Goal: Complete application form

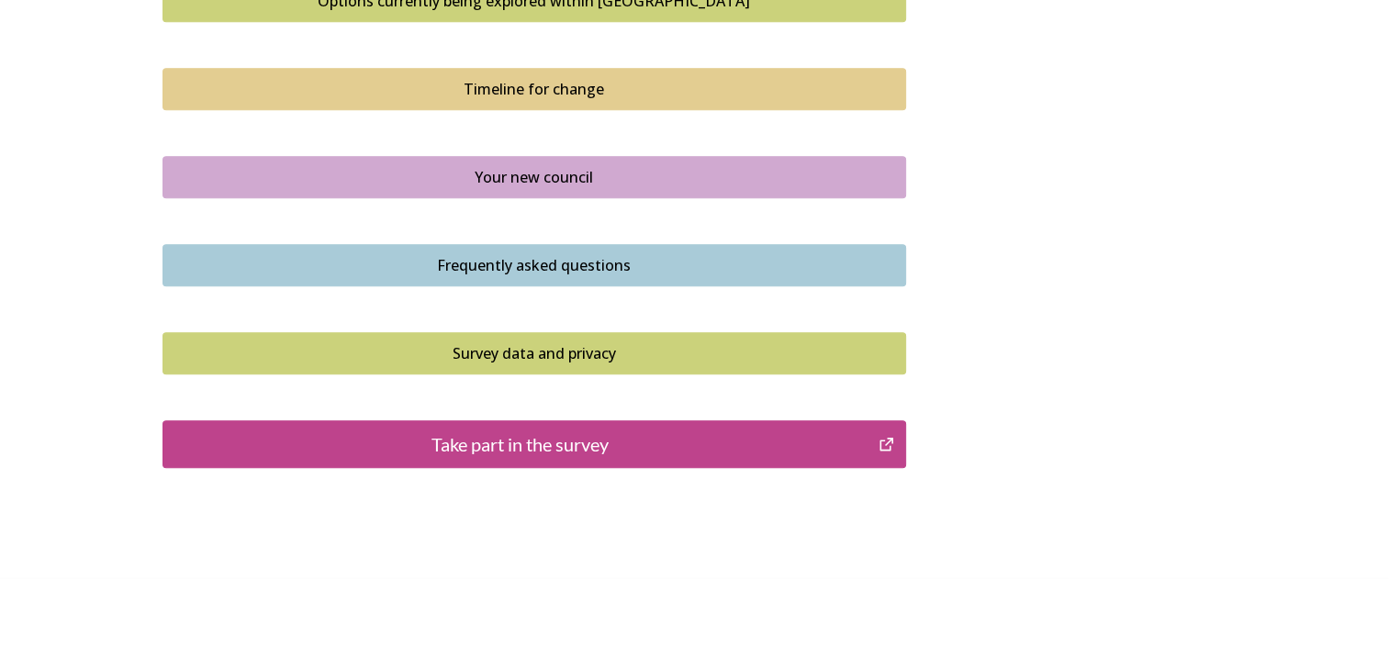
scroll to position [1326, 0]
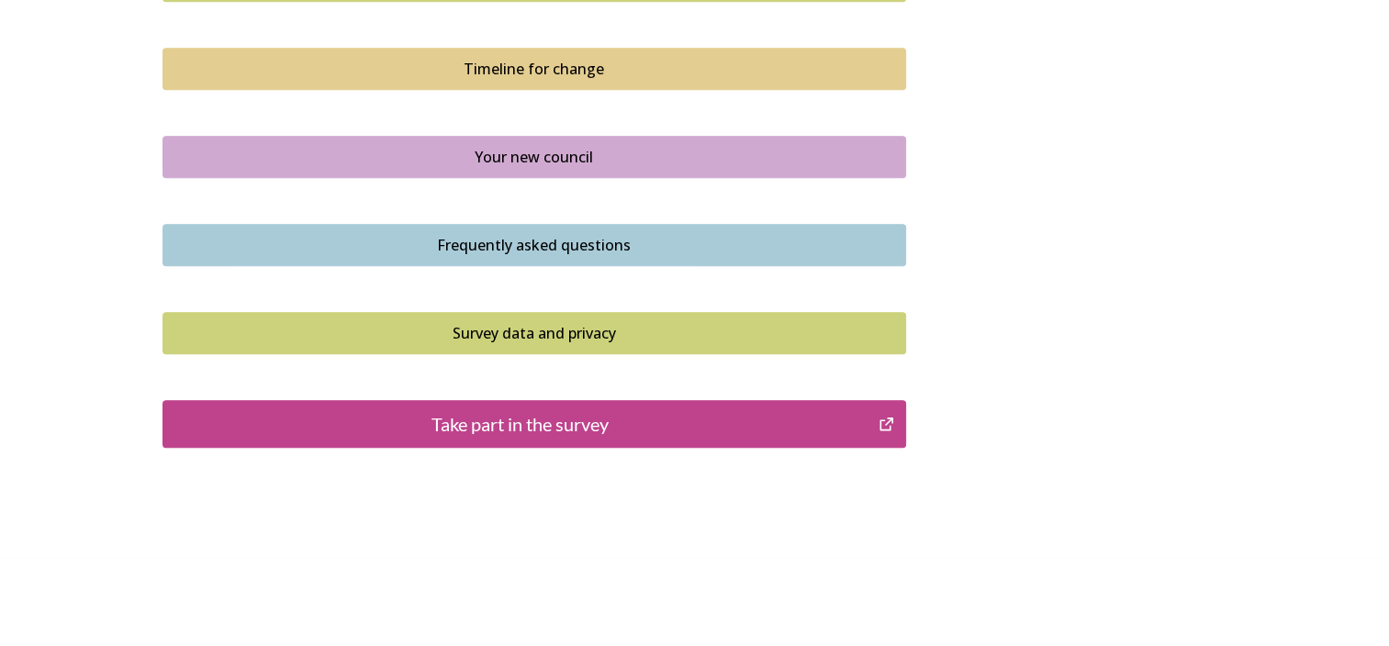
click at [612, 414] on div "Take part in the survey" at bounding box center [521, 424] width 697 height 28
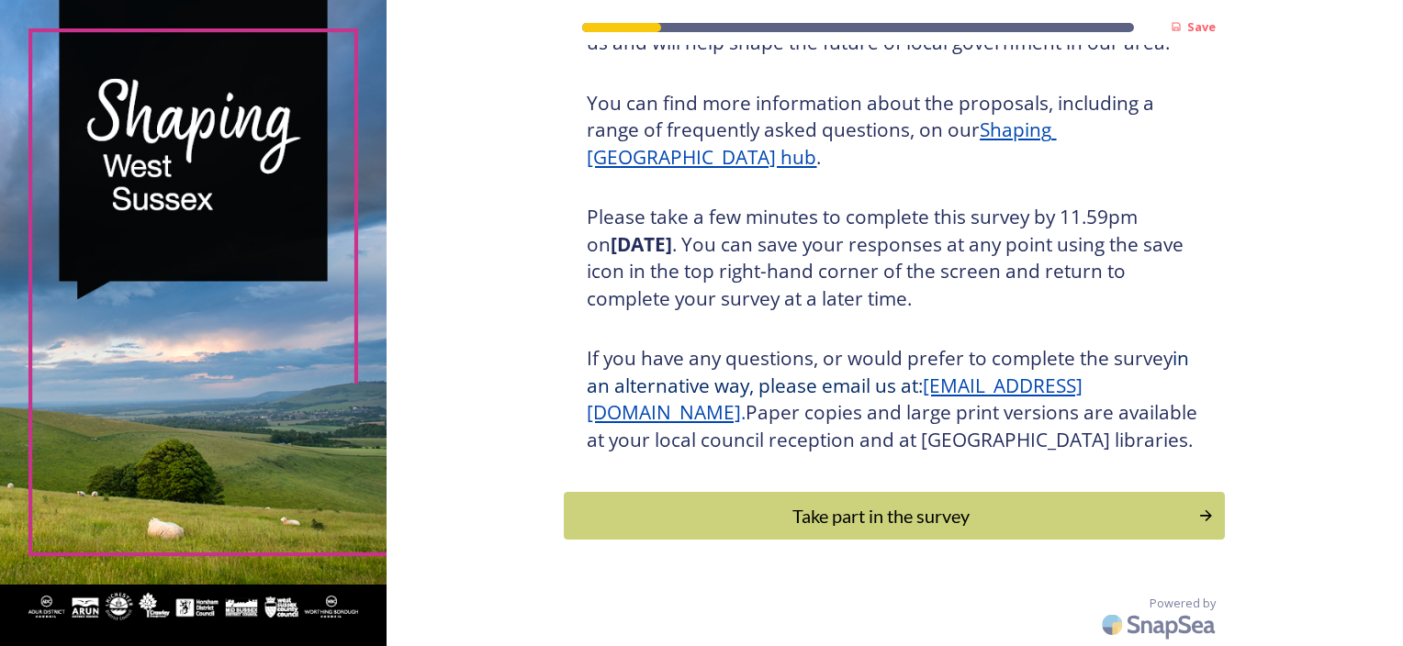
scroll to position [235, 0]
click at [932, 511] on div "Take part in the survey" at bounding box center [881, 516] width 621 height 28
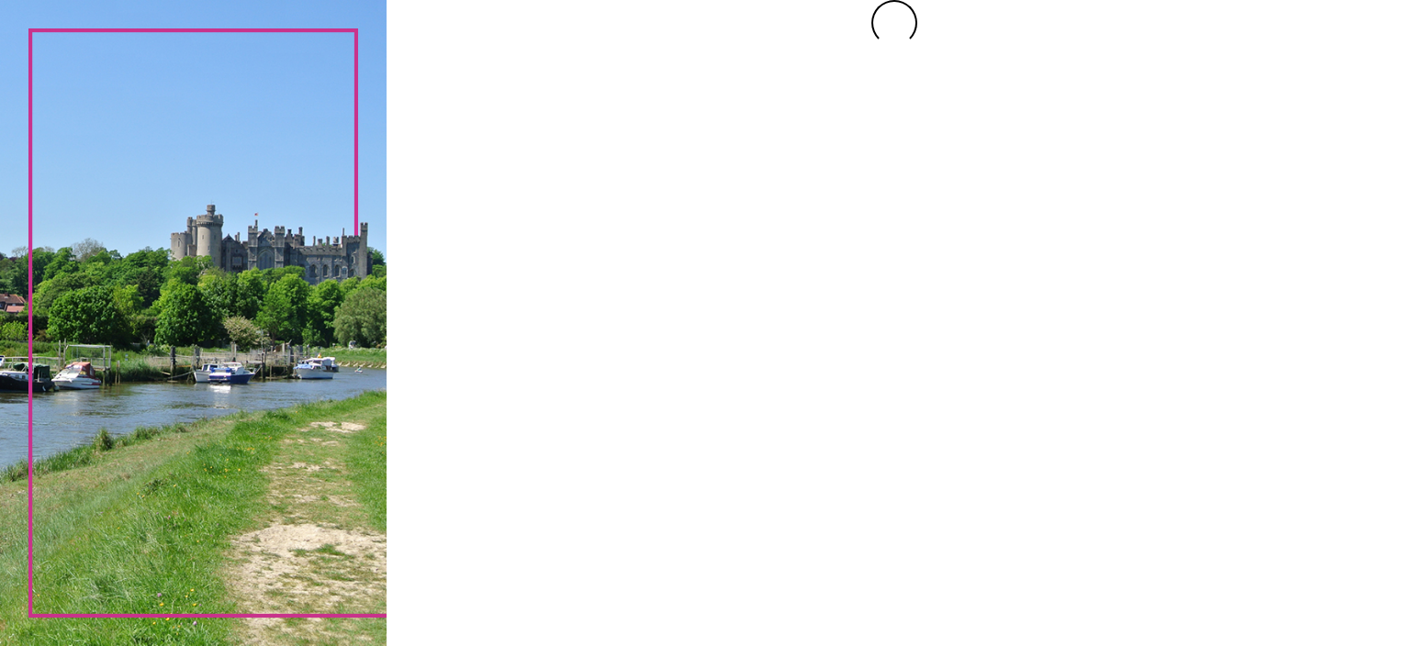
scroll to position [0, 0]
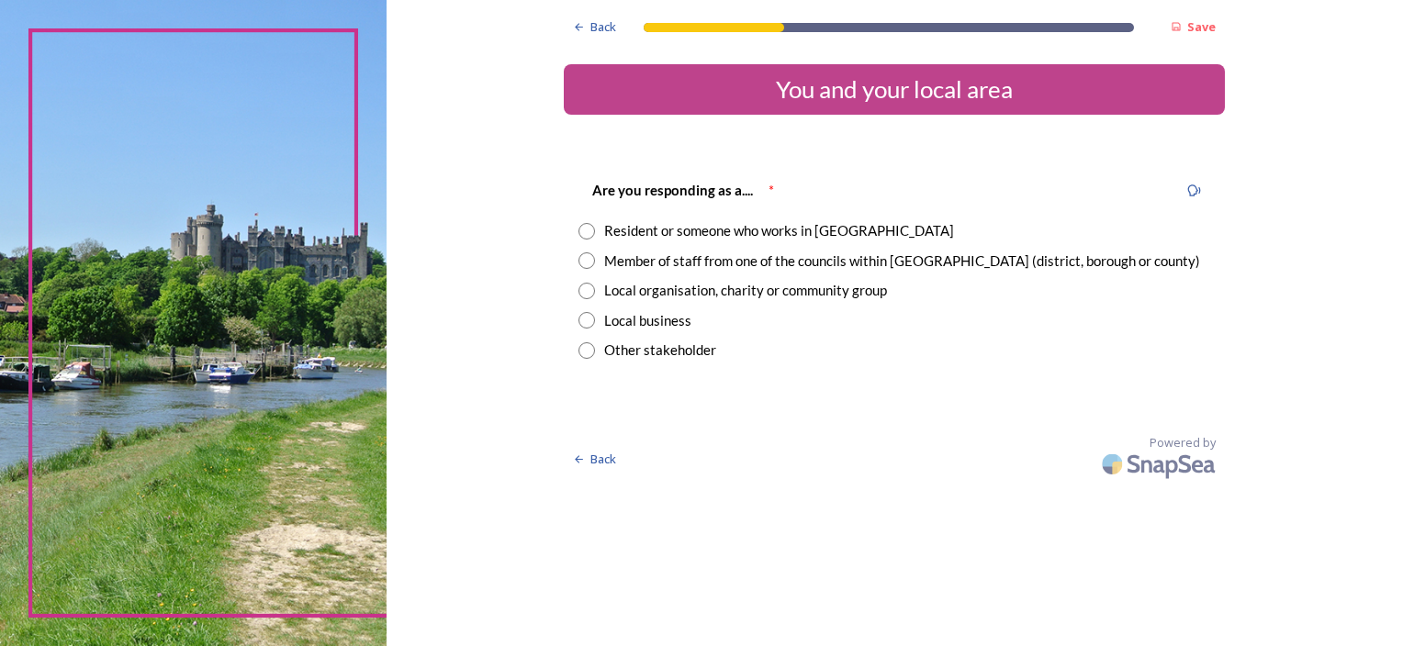
click at [586, 225] on input "radio" at bounding box center [586, 231] width 17 height 17
radio input "true"
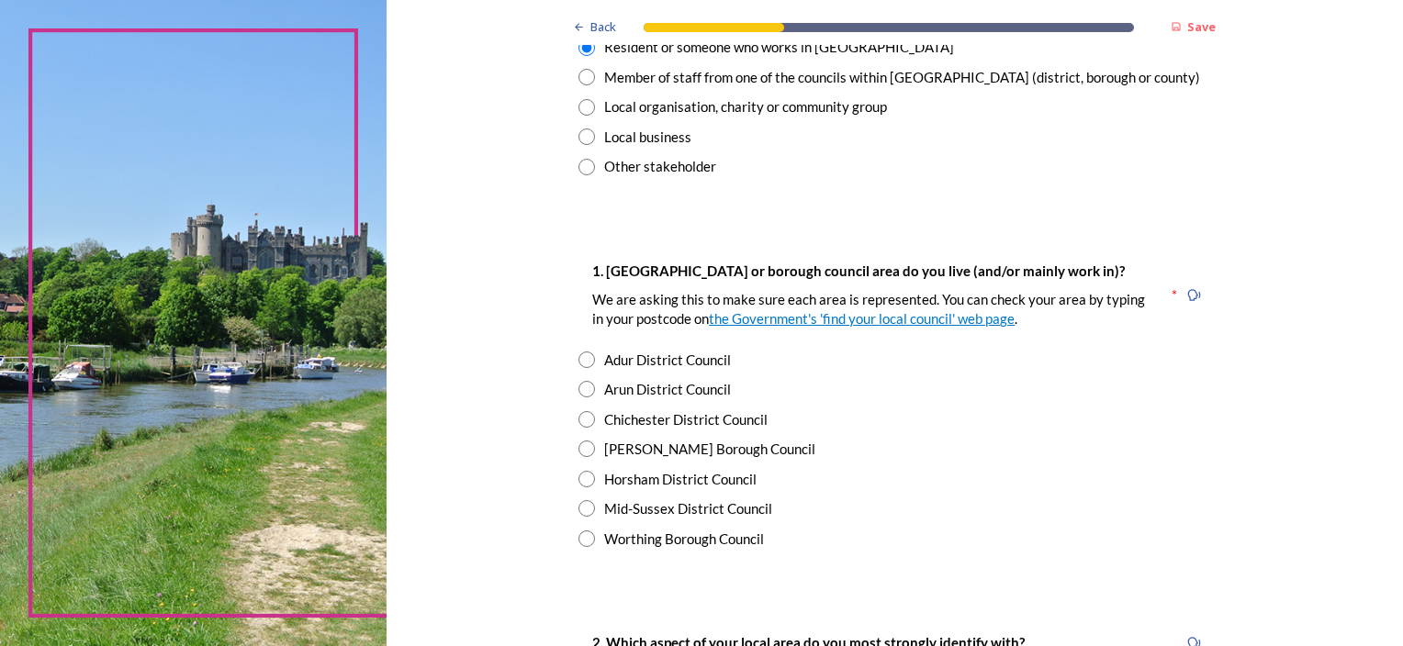
scroll to position [92, 0]
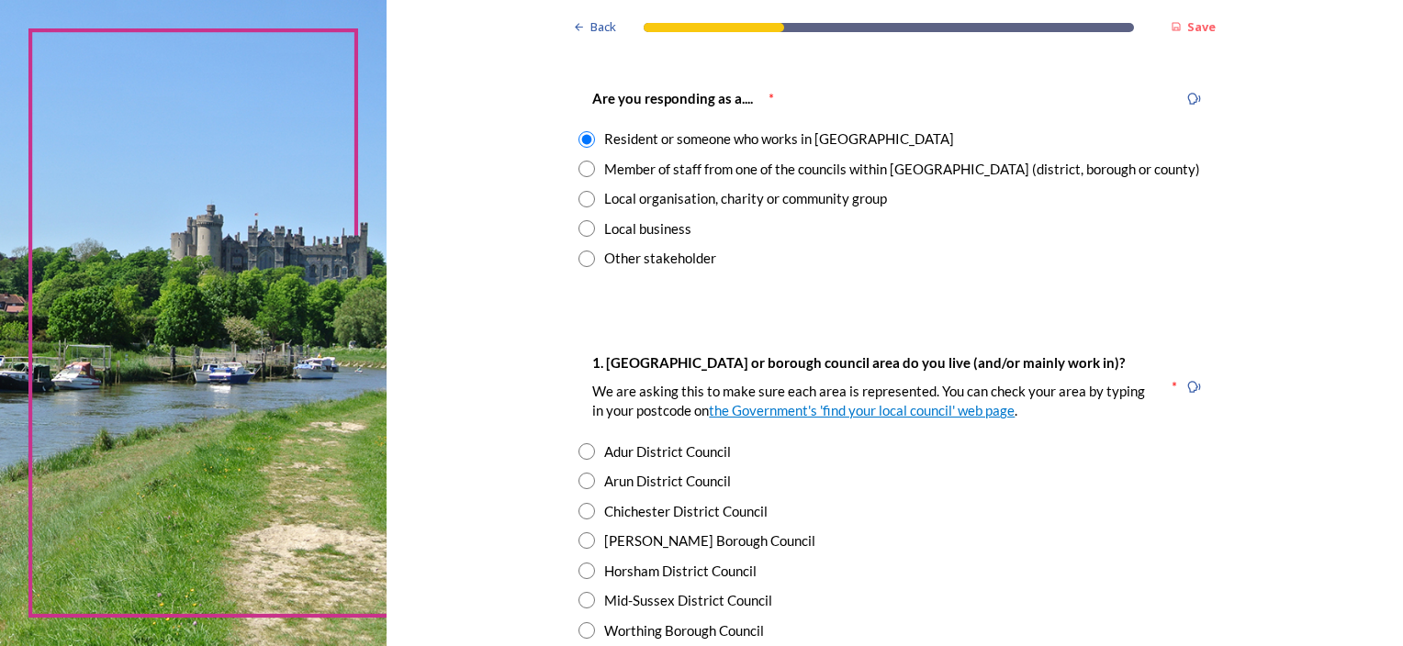
click at [578, 164] on input "radio" at bounding box center [586, 169] width 17 height 17
radio input "true"
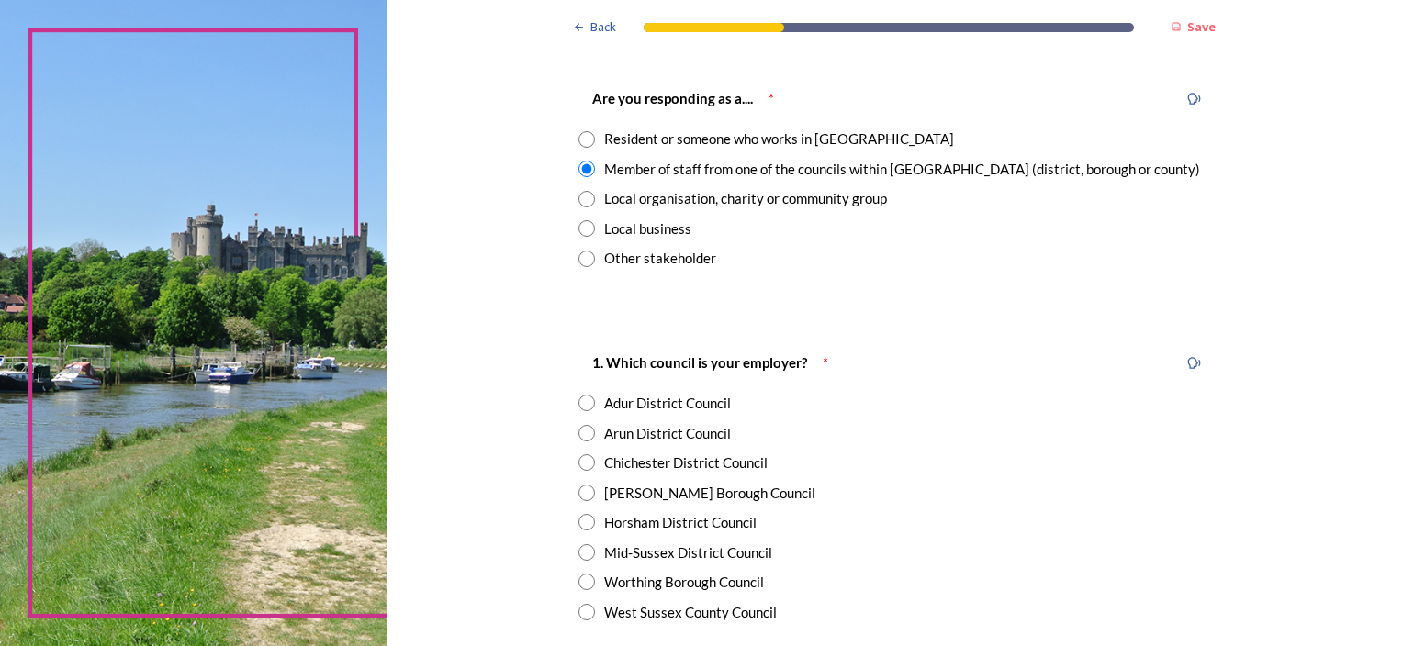
click at [580, 140] on input "radio" at bounding box center [586, 139] width 17 height 17
radio input "true"
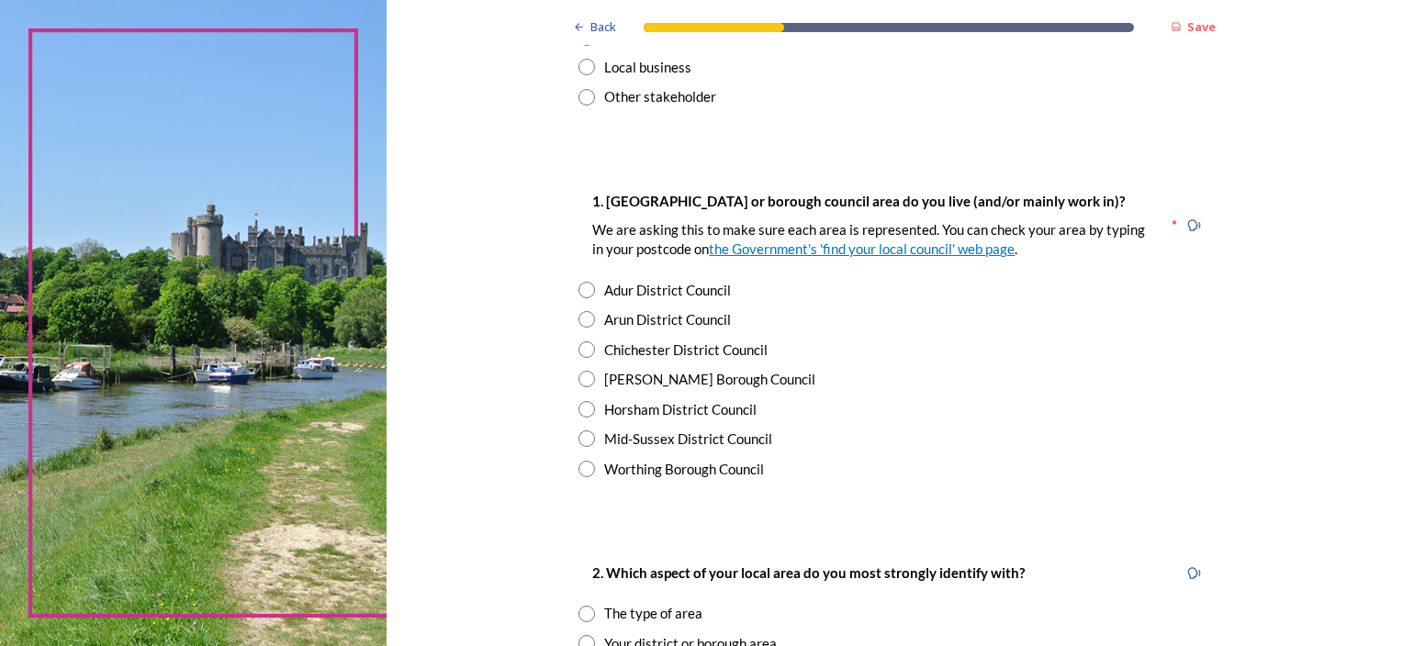
scroll to position [275, 0]
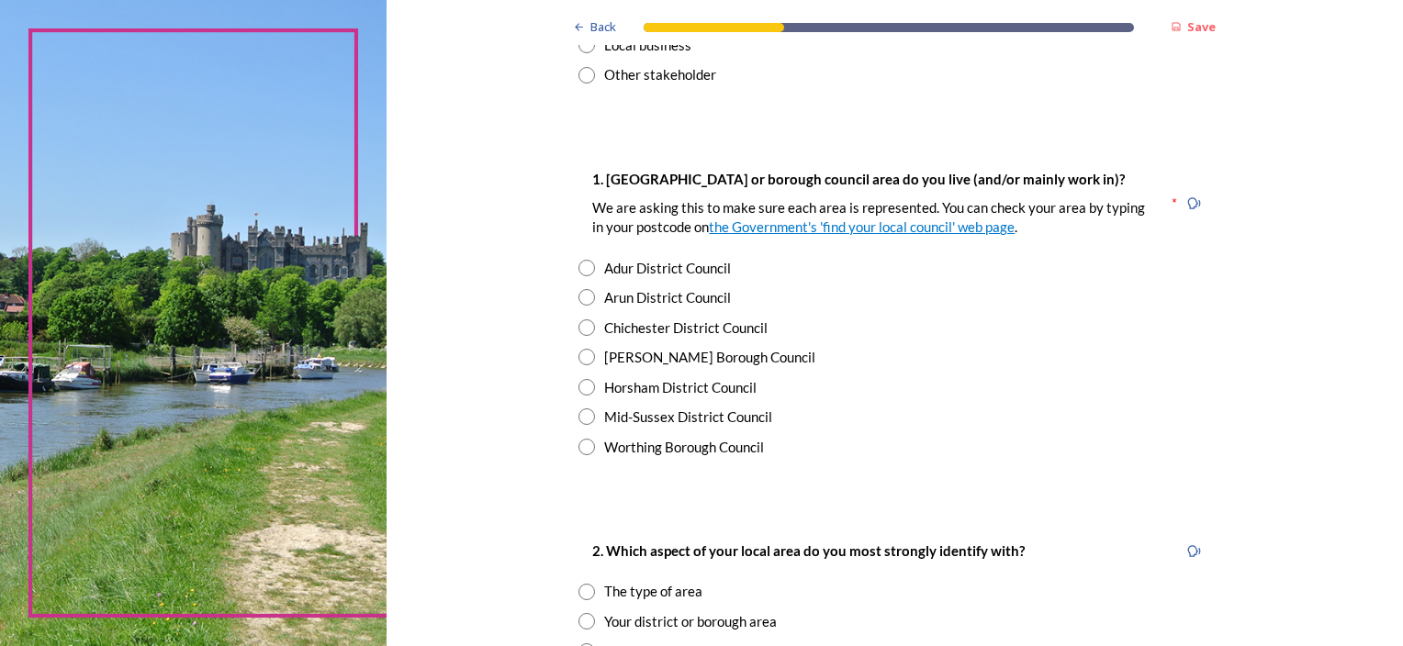
click at [580, 327] on input "radio" at bounding box center [586, 328] width 17 height 17
radio input "true"
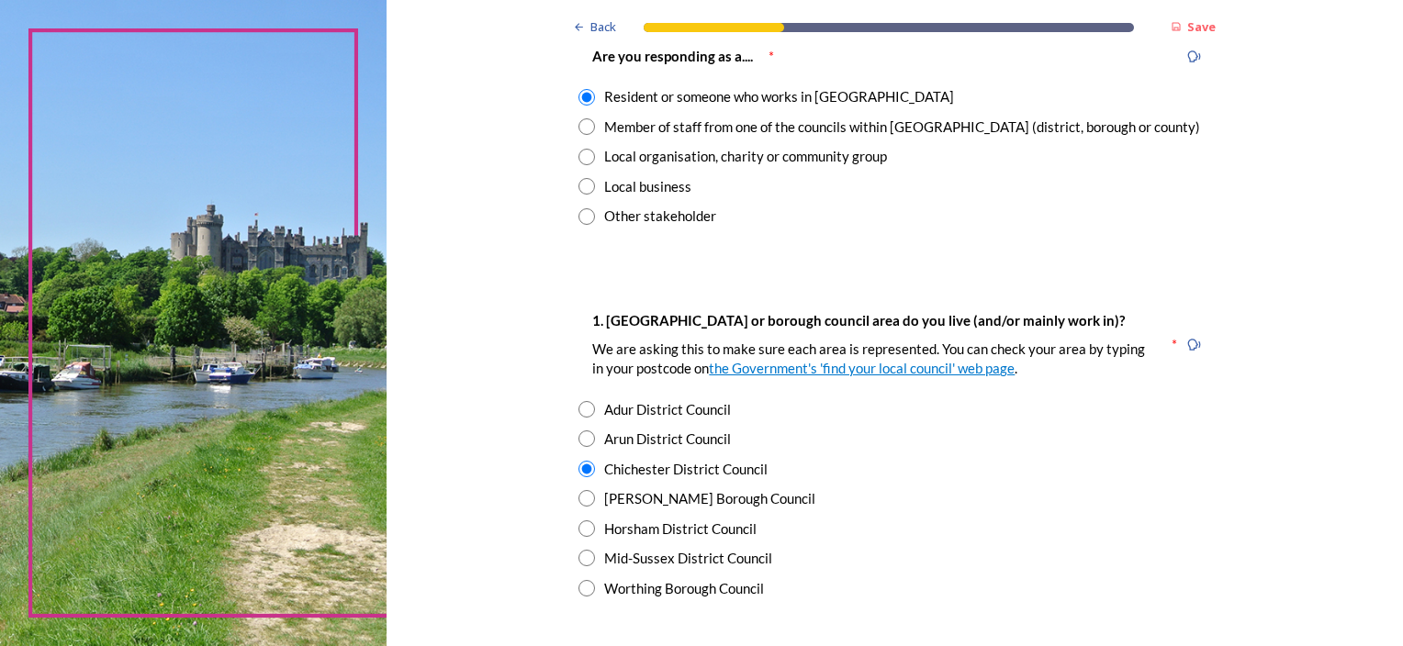
scroll to position [92, 0]
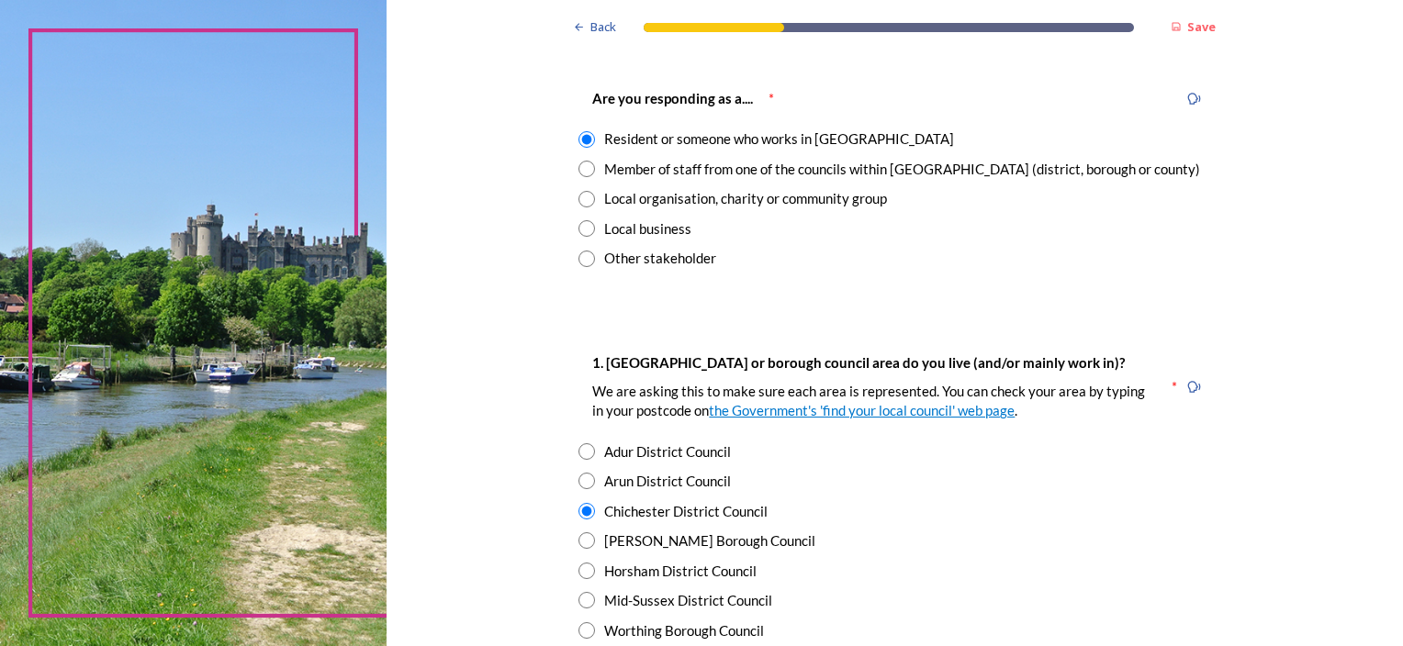
click at [578, 169] on input "radio" at bounding box center [586, 169] width 17 height 17
radio input "true"
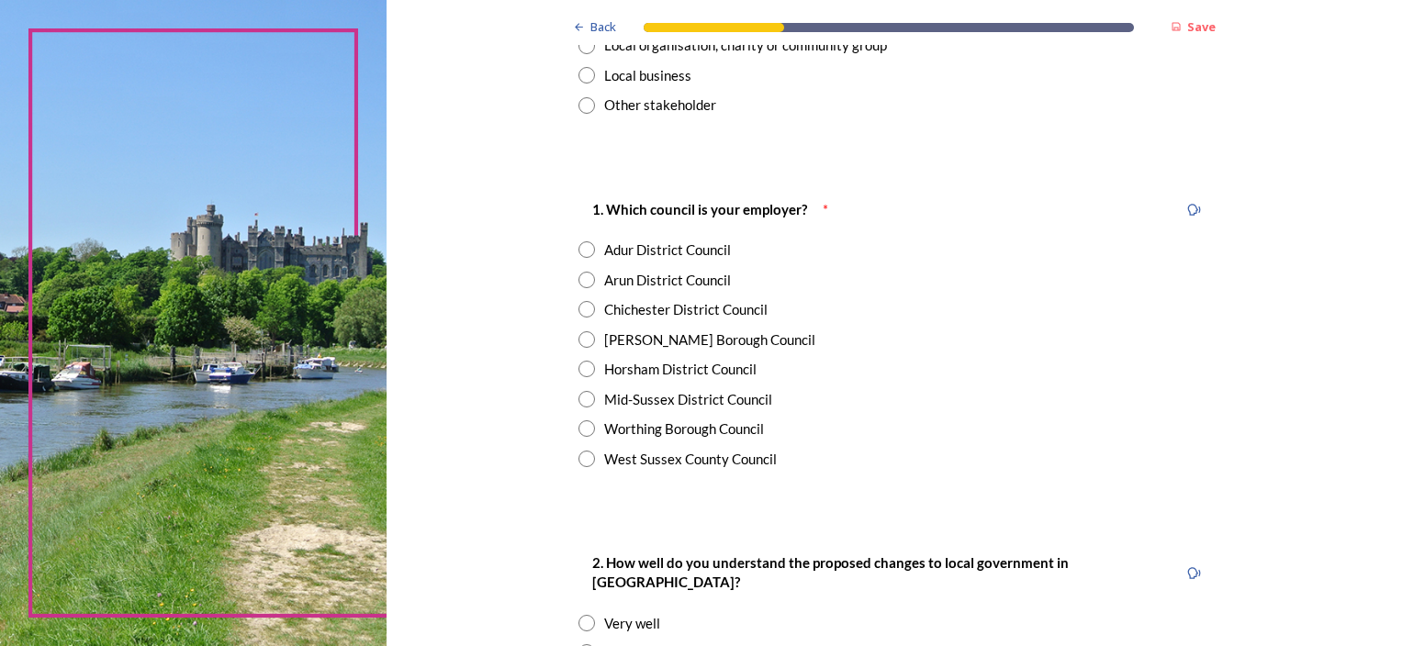
scroll to position [275, 0]
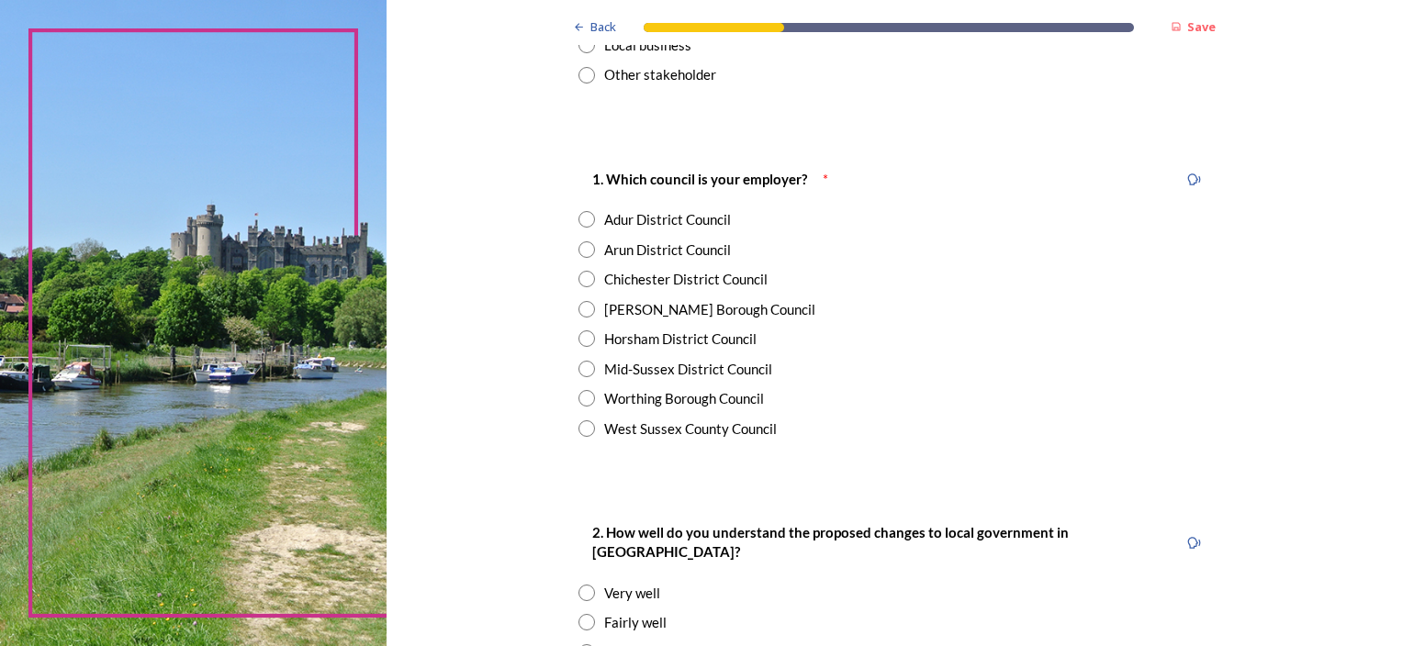
click at [578, 275] on input "radio" at bounding box center [586, 279] width 17 height 17
radio input "true"
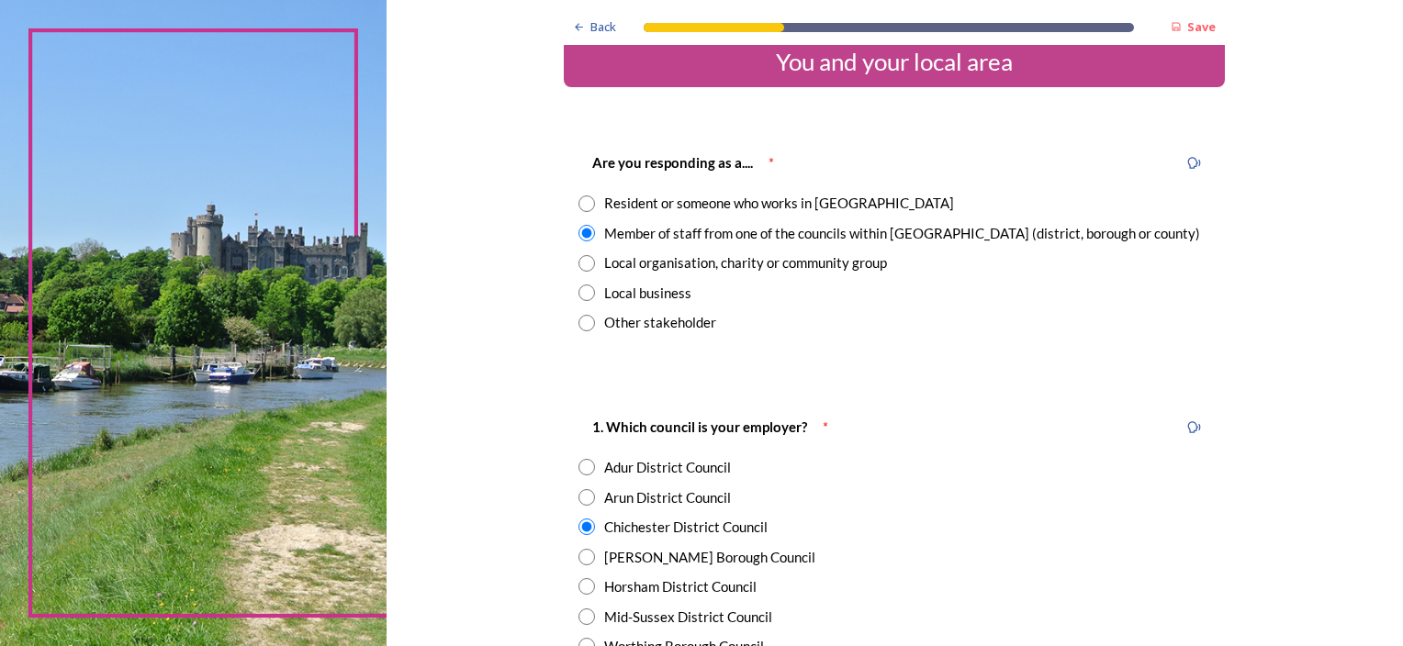
scroll to position [0, 0]
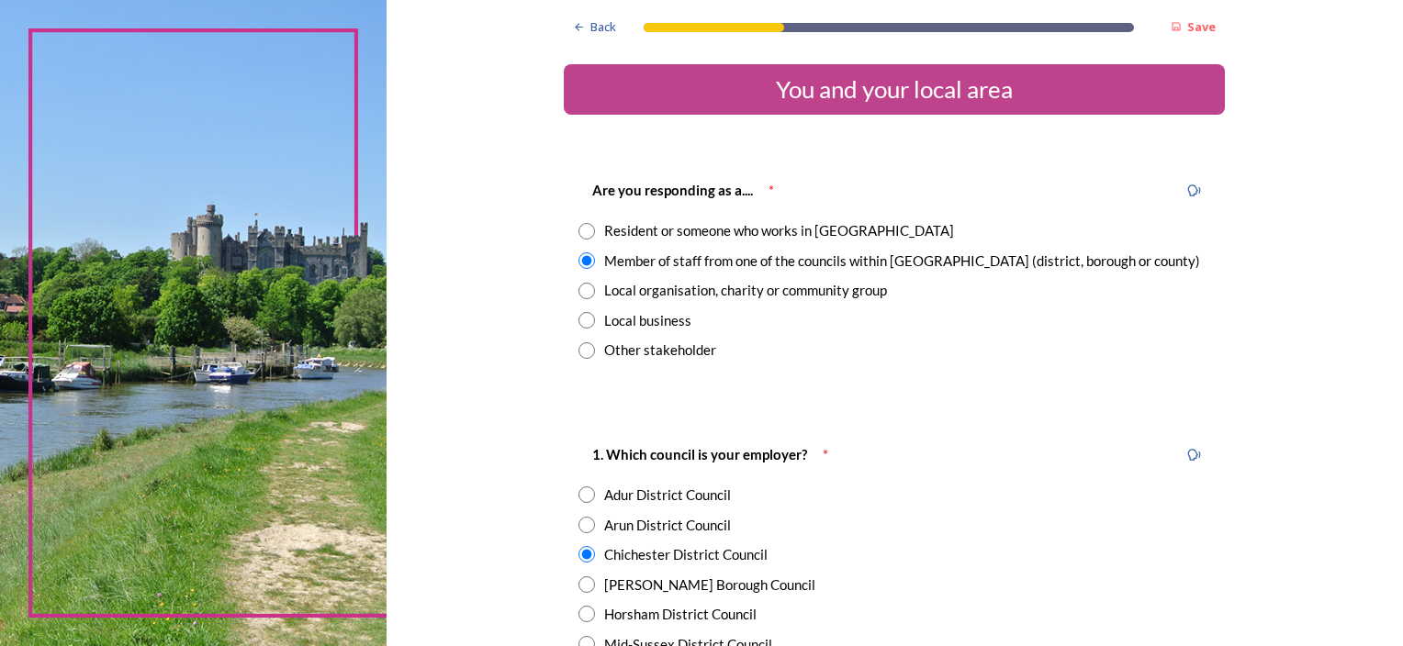
click at [578, 228] on input "radio" at bounding box center [586, 231] width 17 height 17
radio input "true"
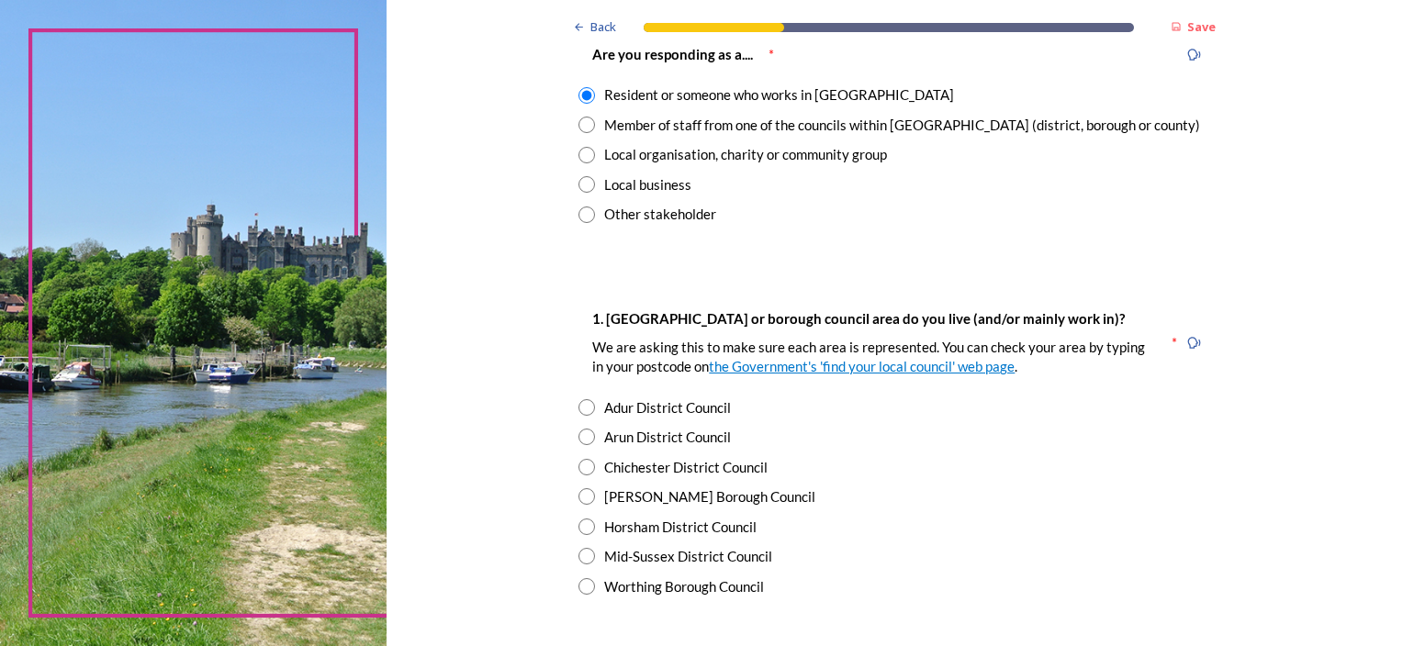
scroll to position [184, 0]
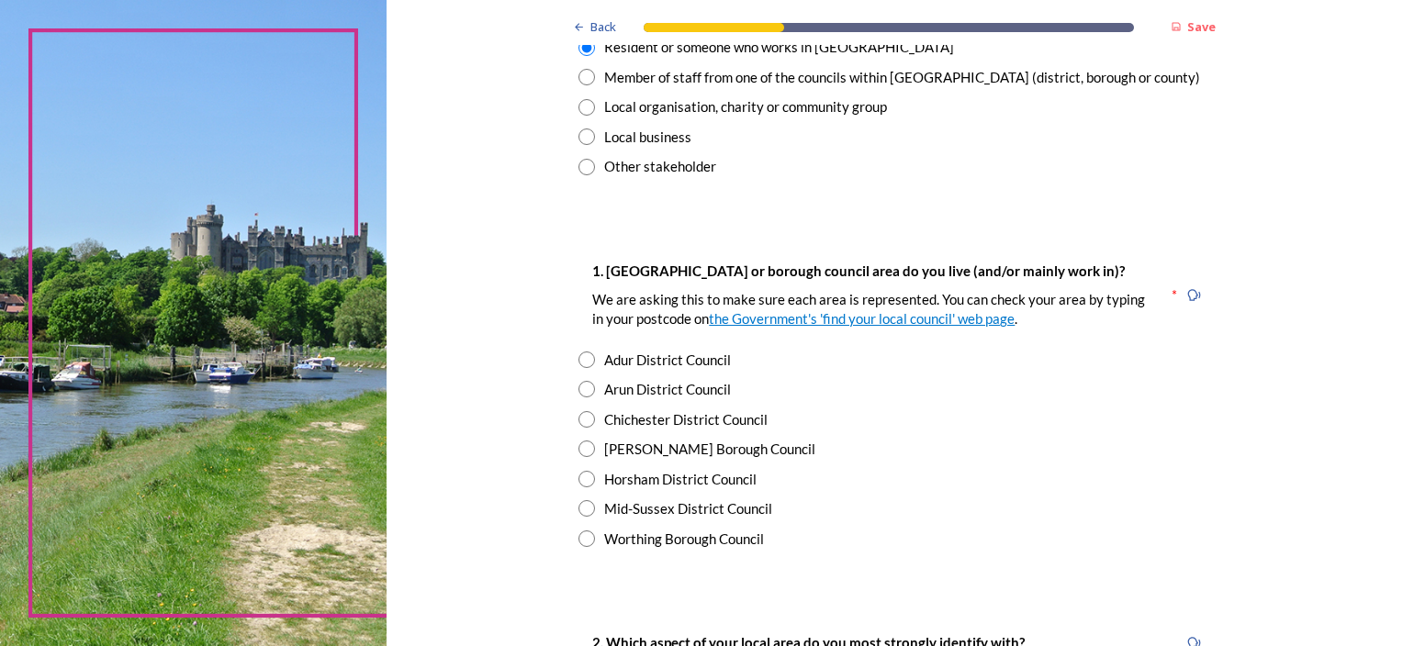
click at [578, 415] on input "radio" at bounding box center [586, 419] width 17 height 17
radio input "true"
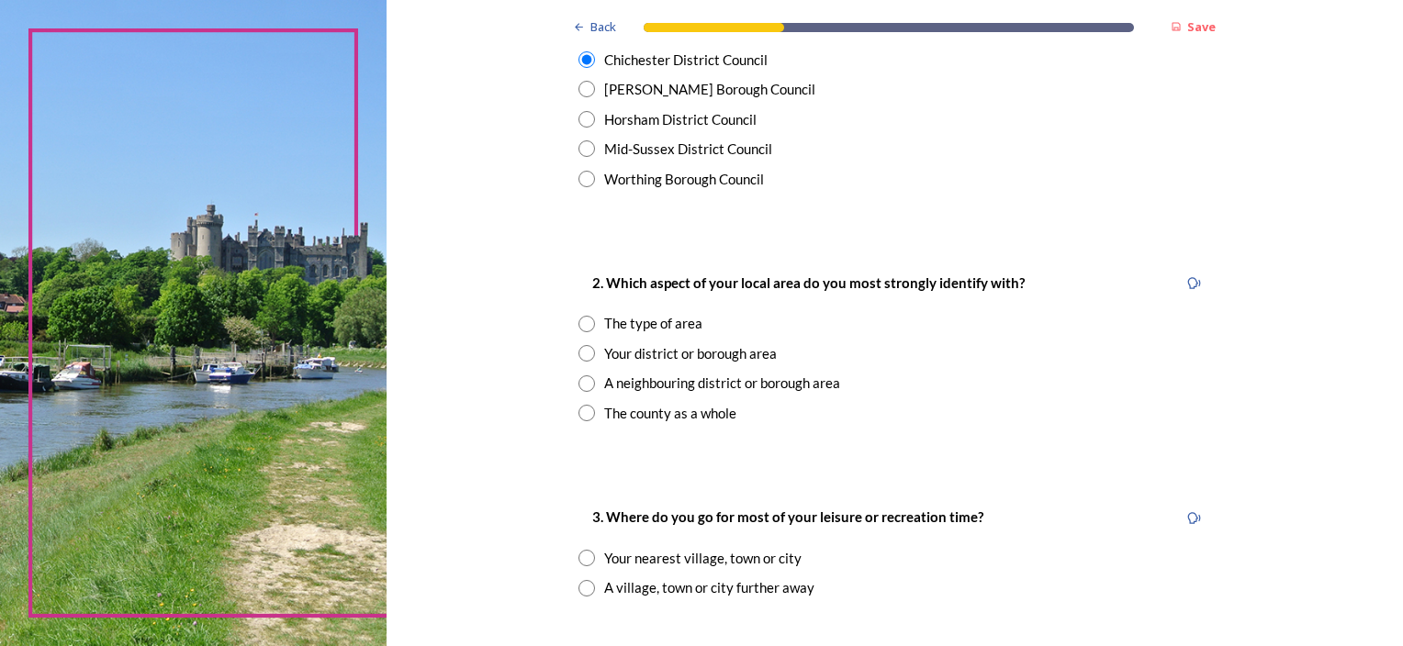
scroll to position [551, 0]
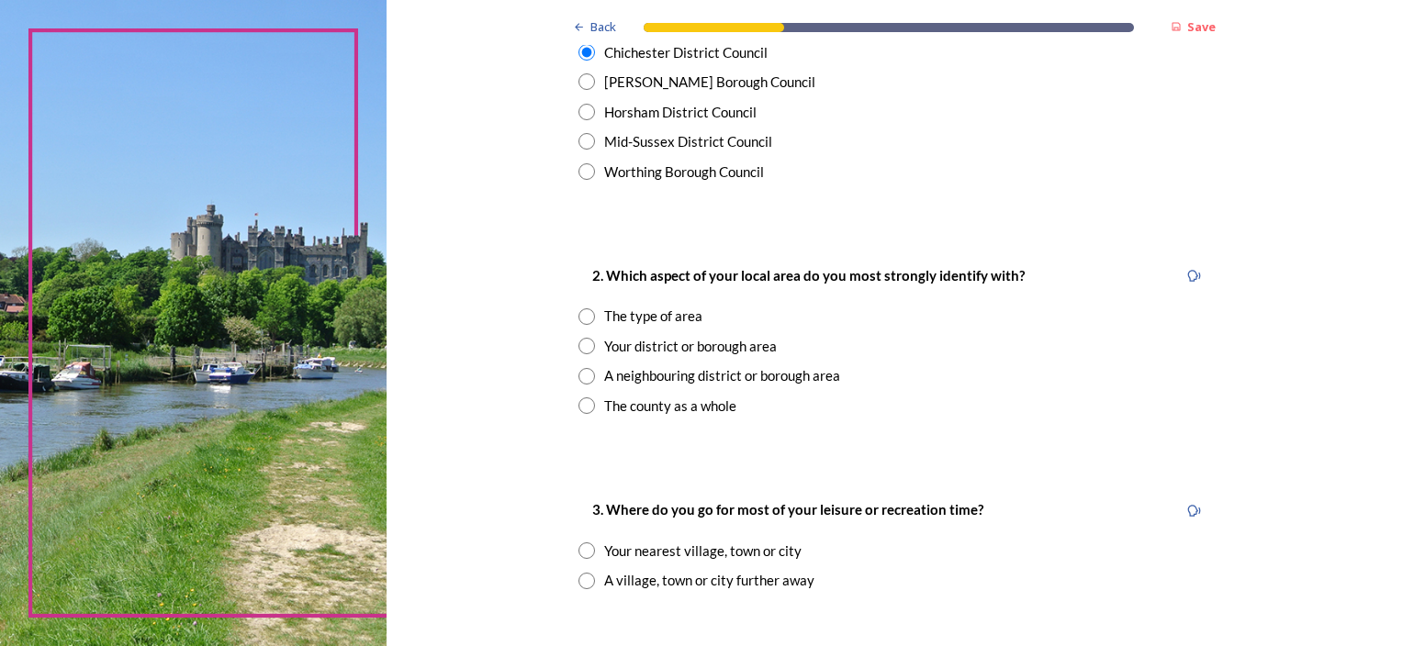
click at [578, 342] on input "radio" at bounding box center [586, 346] width 17 height 17
radio input "true"
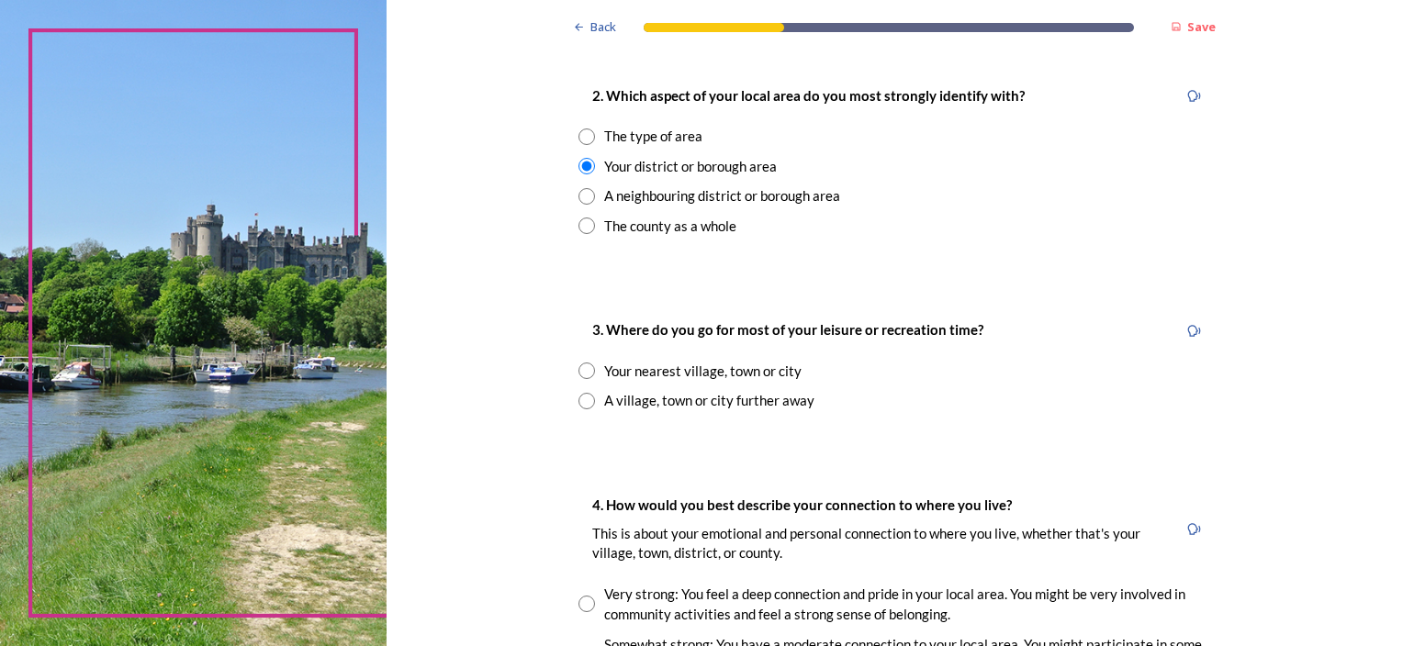
scroll to position [735, 0]
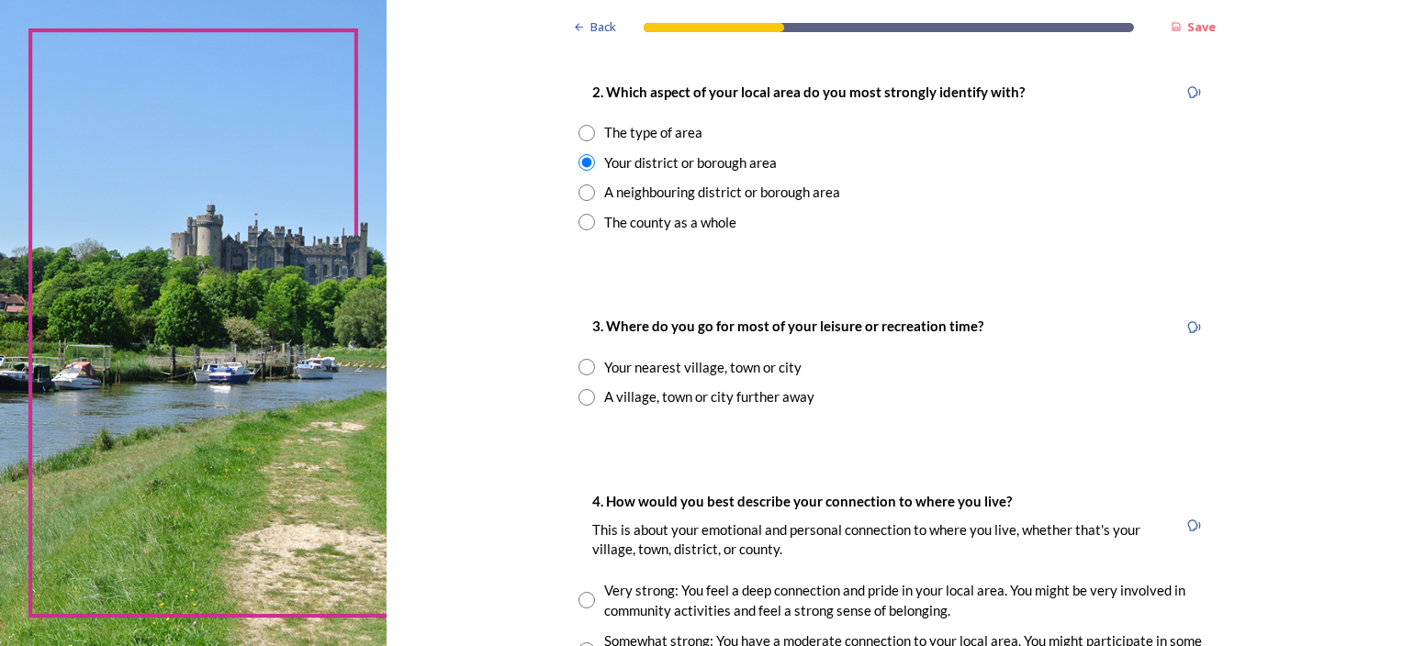
click at [579, 365] on input "radio" at bounding box center [586, 367] width 17 height 17
radio input "true"
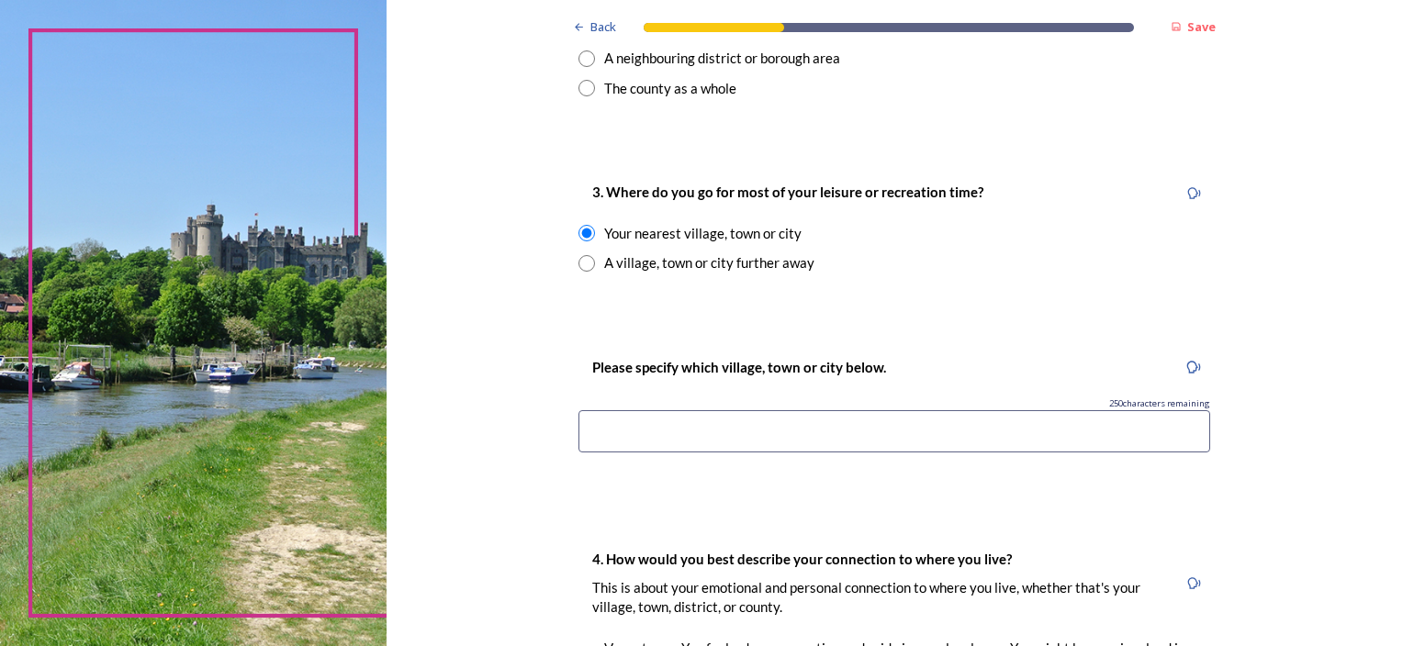
scroll to position [826, 0]
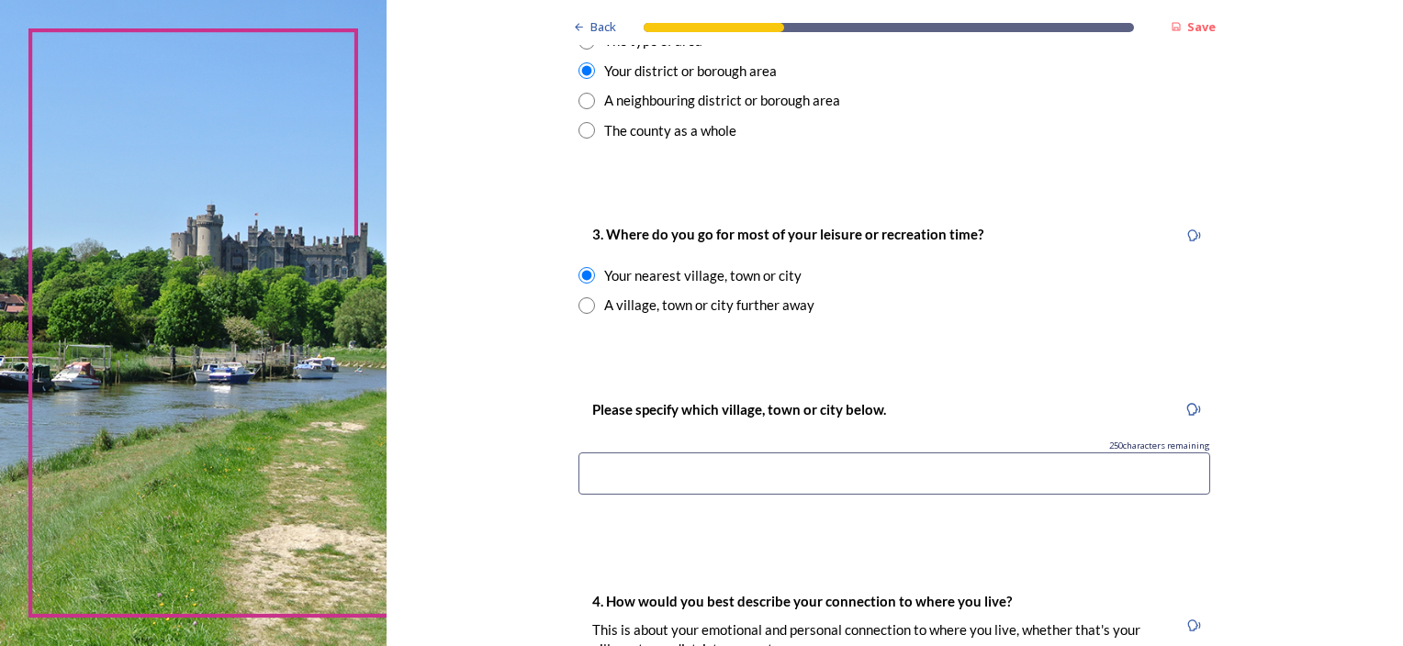
click at [597, 470] on input at bounding box center [894, 474] width 632 height 42
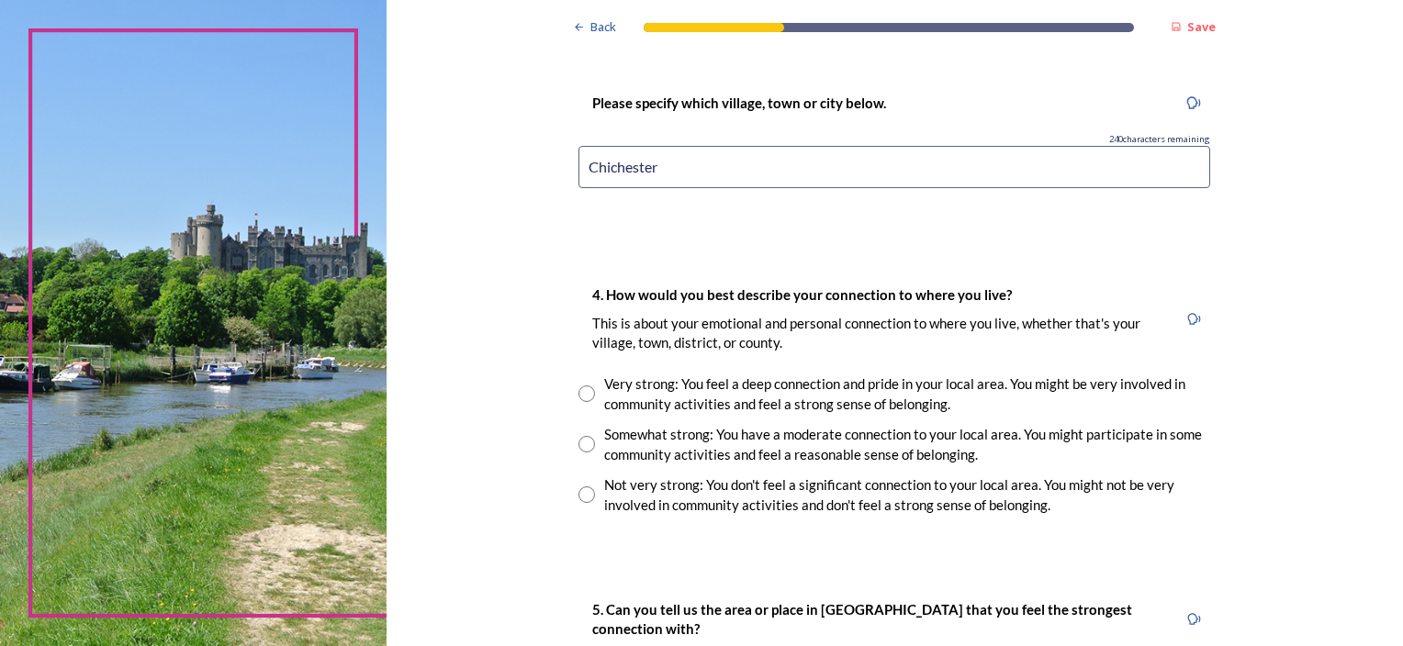
scroll to position [1194, 0]
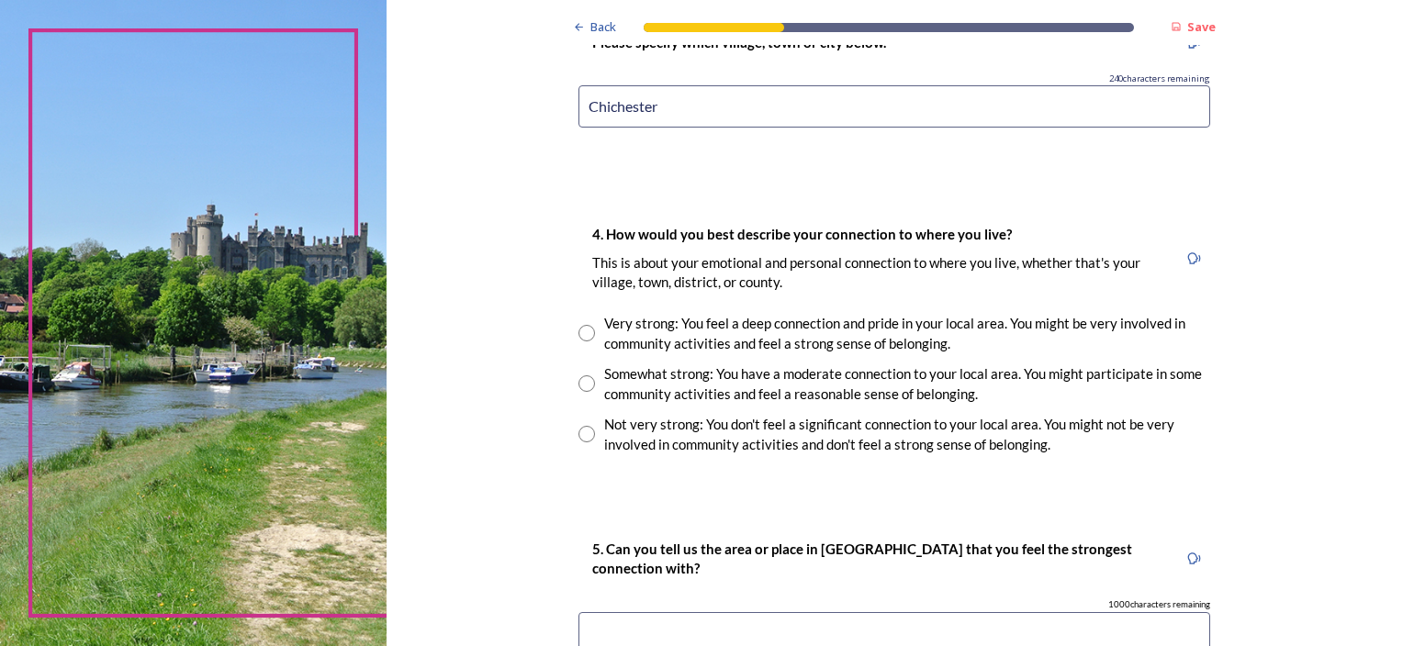
type input "Chichester"
click at [578, 377] on input "radio" at bounding box center [586, 384] width 17 height 17
radio input "true"
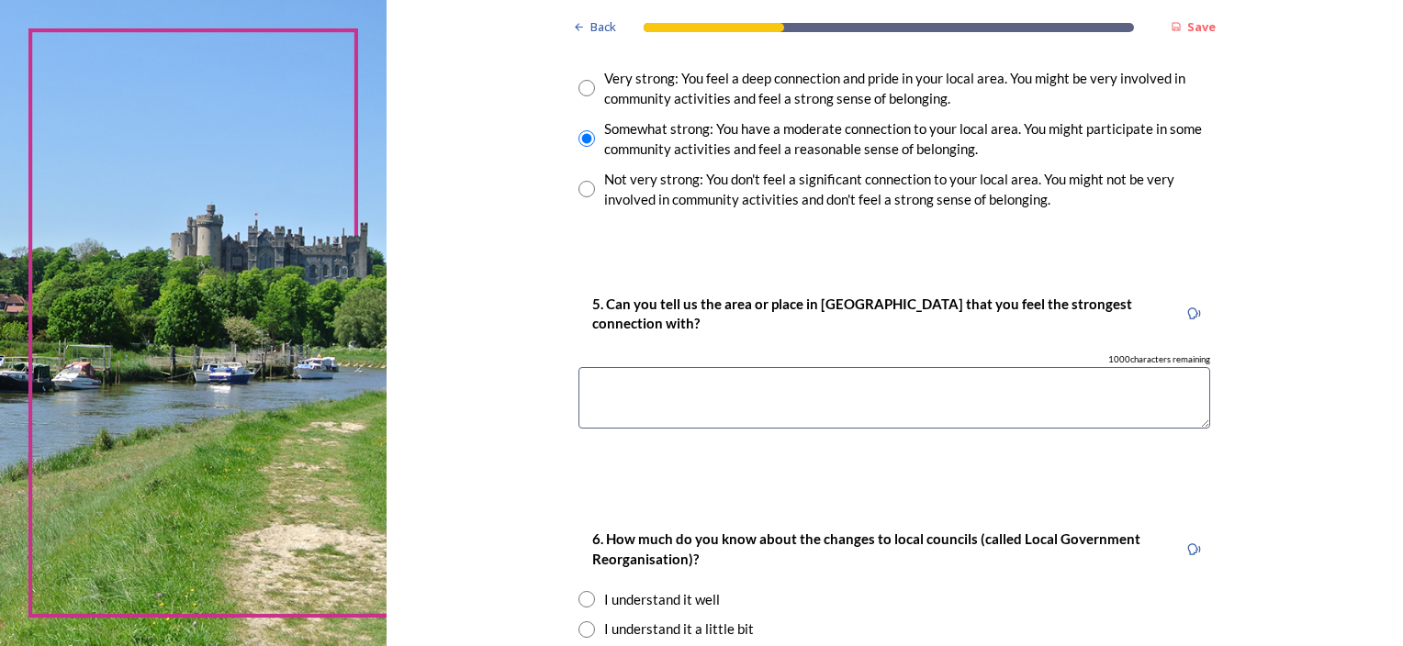
scroll to position [1469, 0]
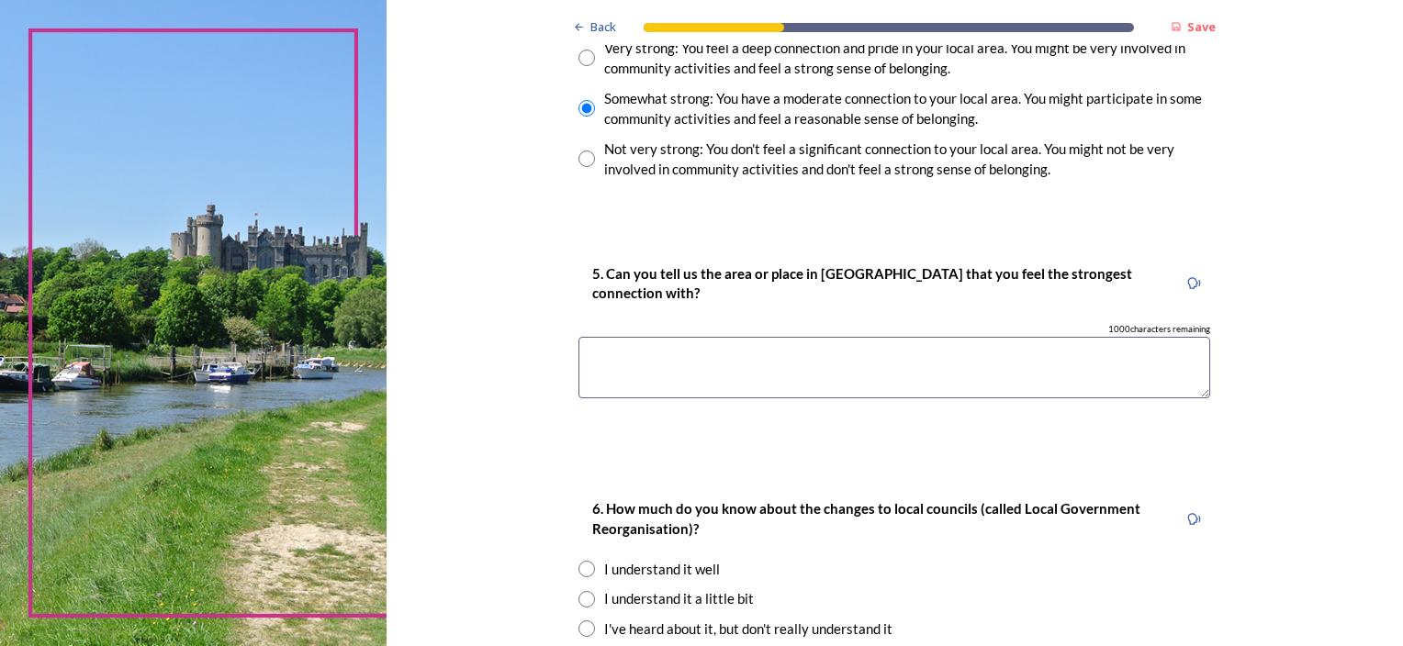
click at [627, 368] on textarea at bounding box center [894, 368] width 632 height 62
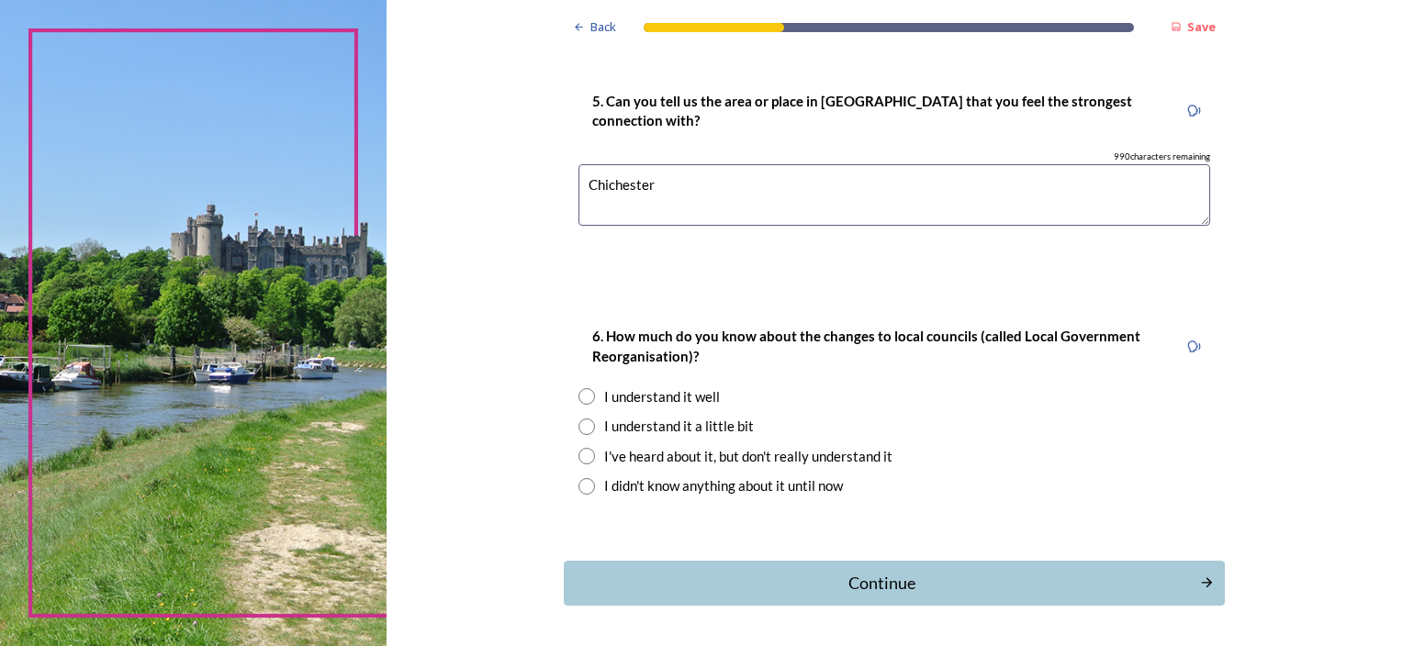
scroll to position [1653, 0]
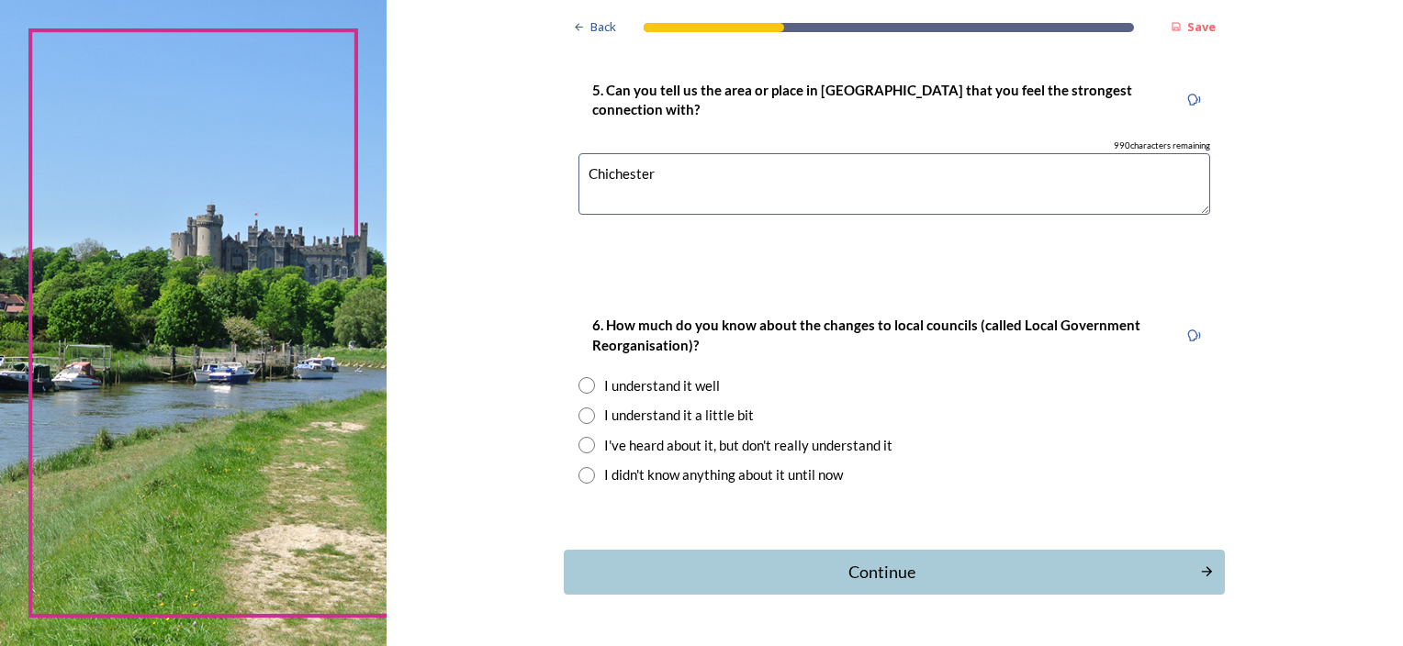
type textarea "Chichester"
click at [578, 377] on input "radio" at bounding box center [586, 385] width 17 height 17
radio input "true"
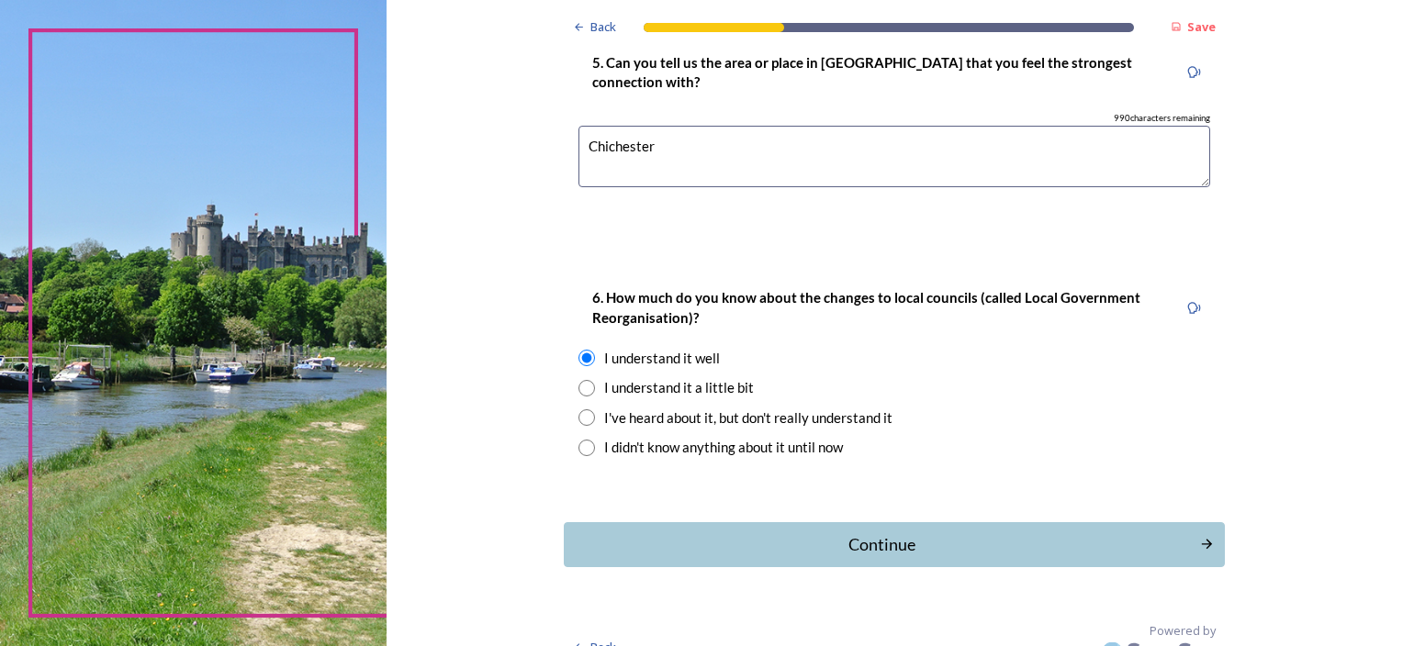
scroll to position [1707, 0]
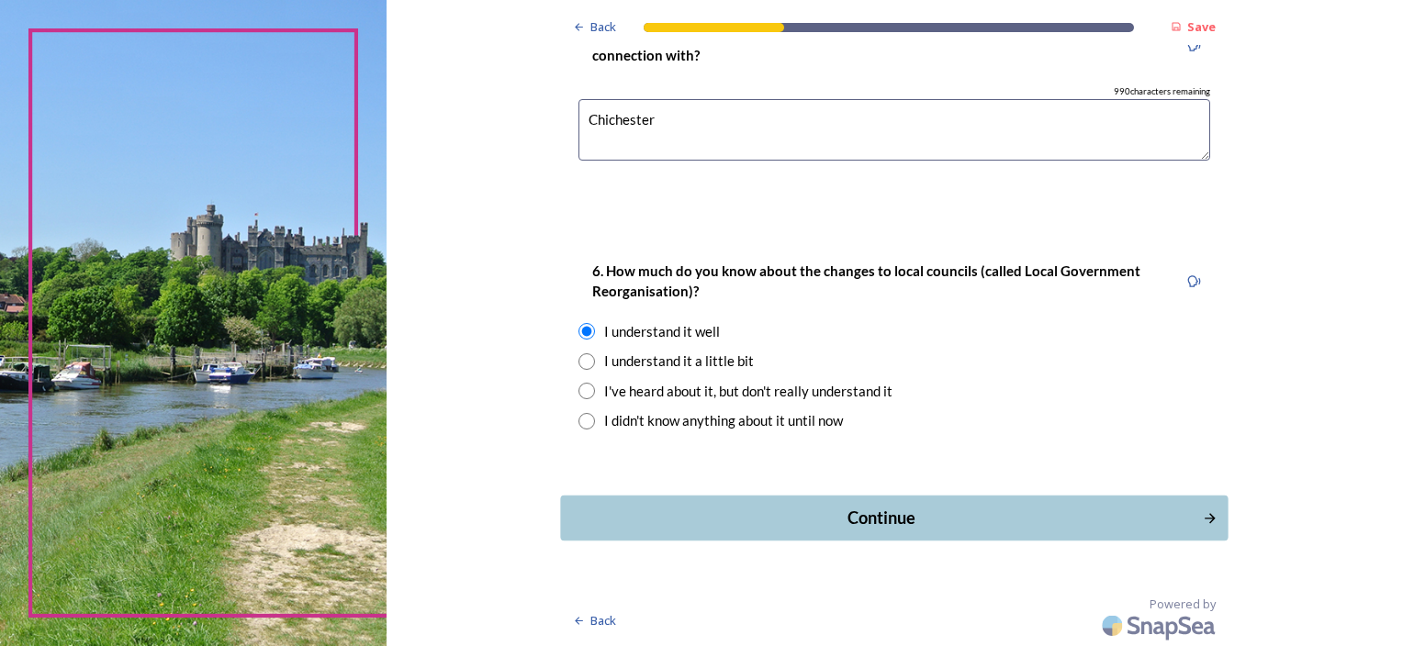
click at [894, 512] on div "Continue" at bounding box center [882, 518] width 622 height 25
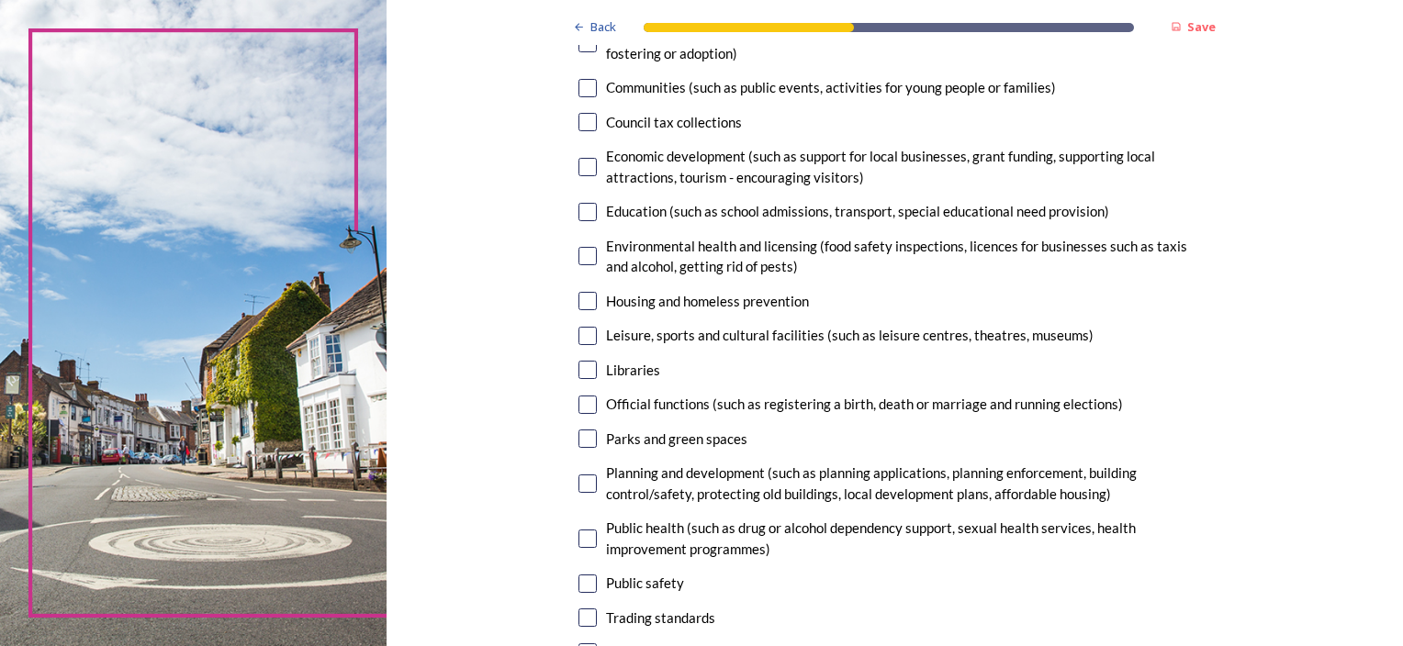
scroll to position [275, 0]
click at [580, 250] on input "checkbox" at bounding box center [587, 255] width 18 height 18
checkbox input "true"
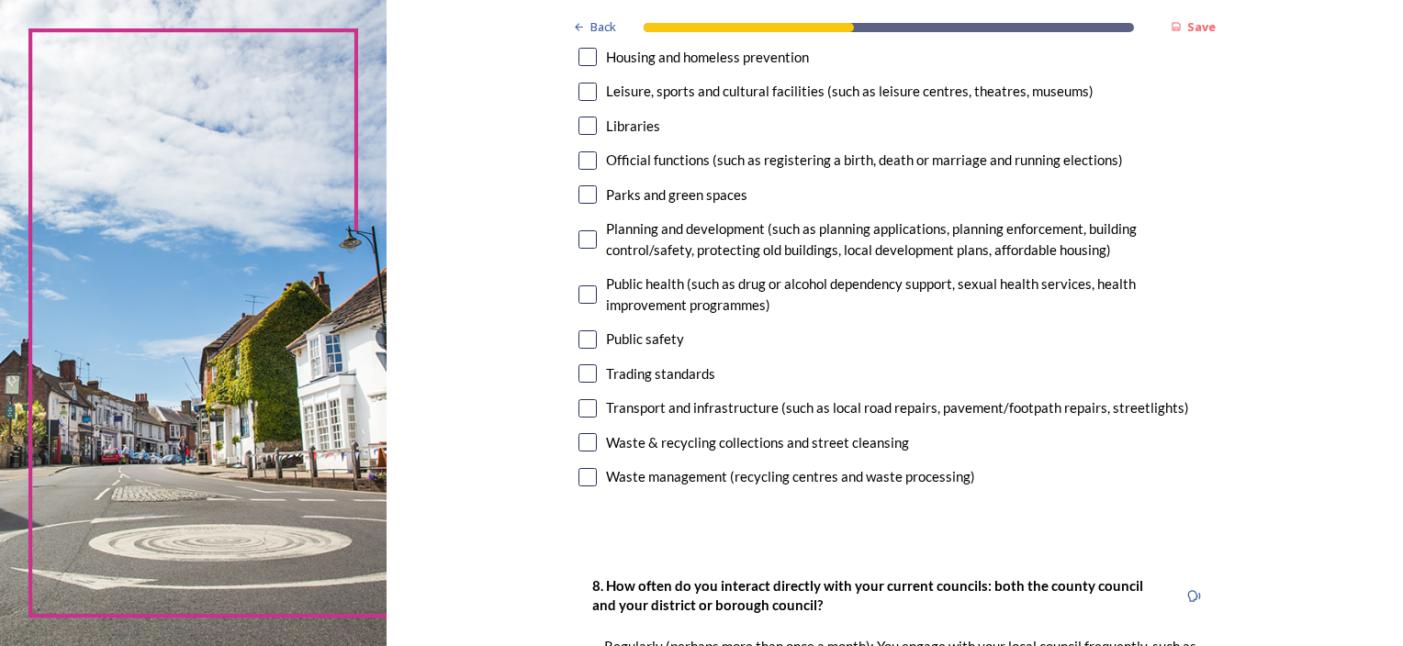
scroll to position [551, 0]
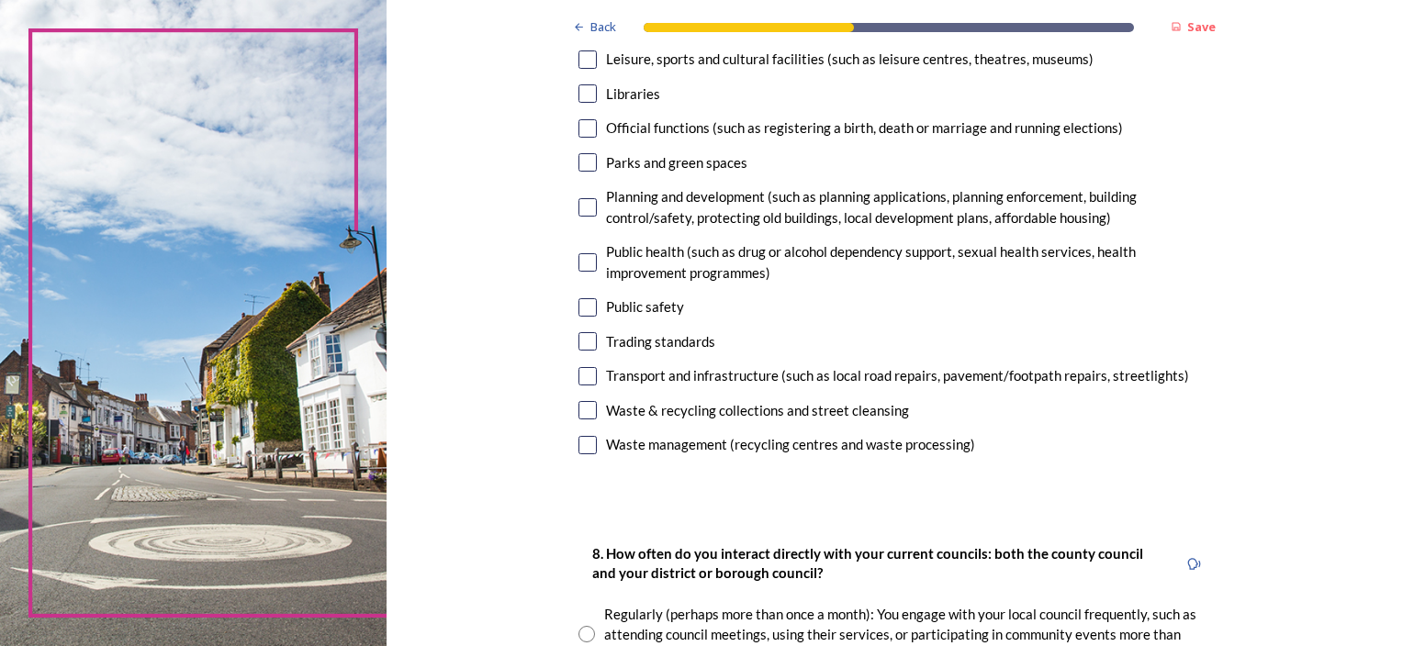
click at [581, 206] on input "checkbox" at bounding box center [587, 207] width 18 height 18
checkbox input "true"
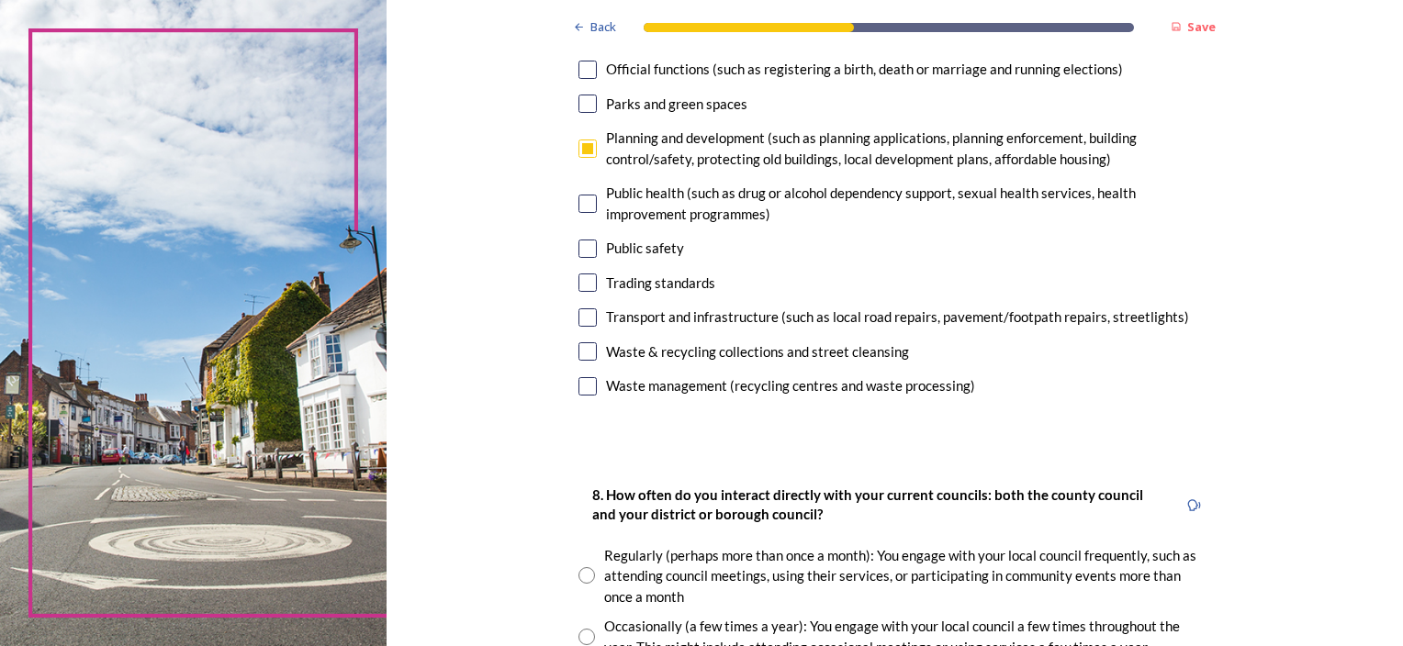
scroll to position [643, 0]
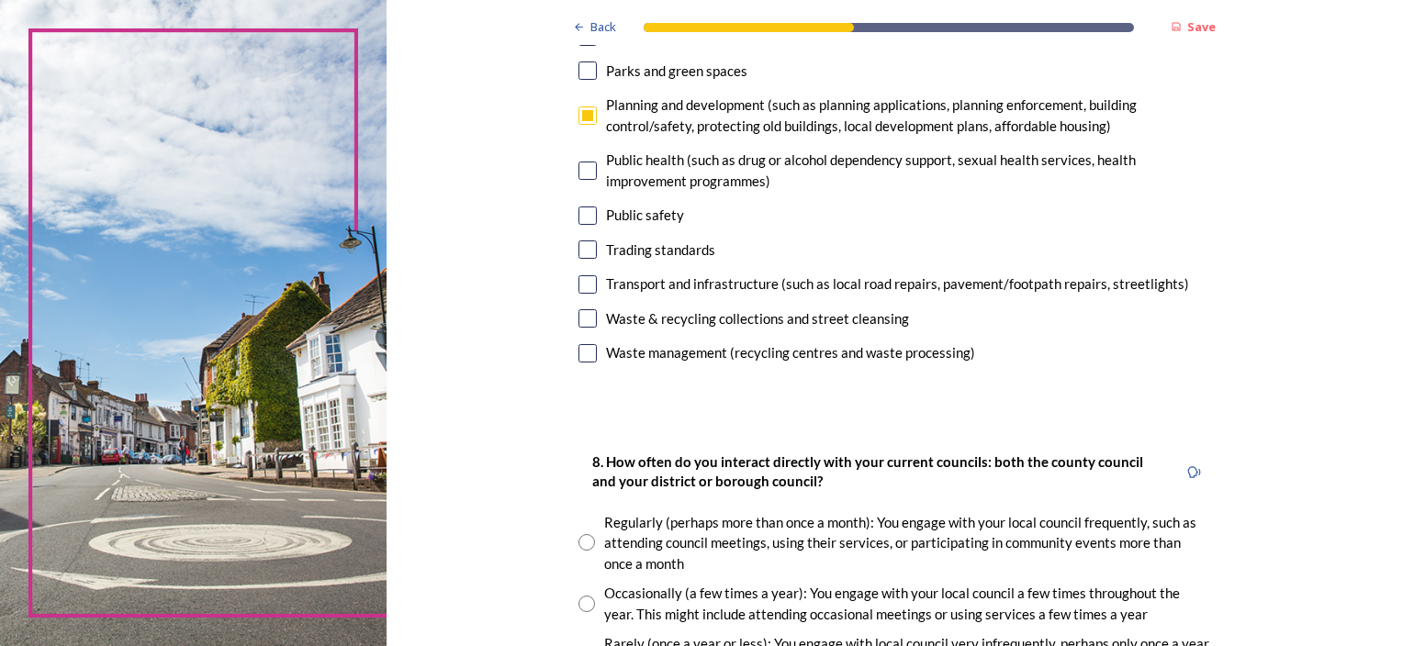
click at [578, 213] on input "checkbox" at bounding box center [587, 216] width 18 height 18
checkbox input "true"
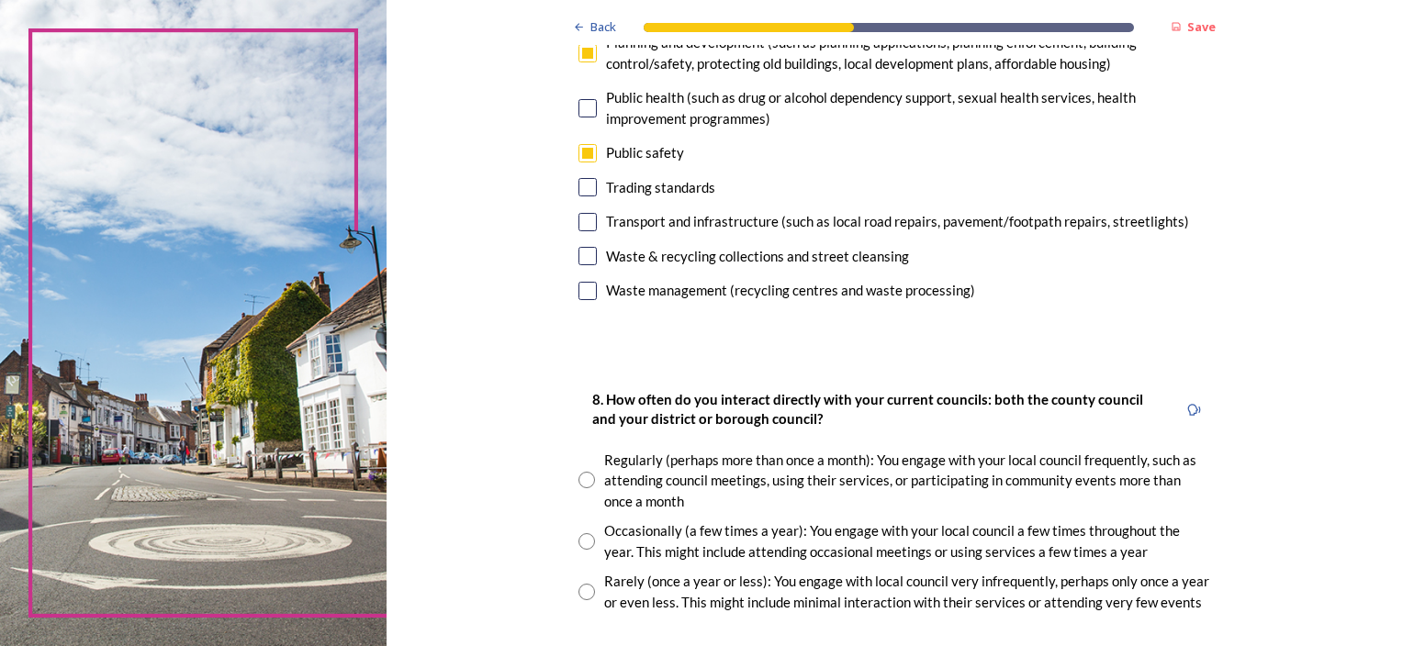
scroll to position [735, 0]
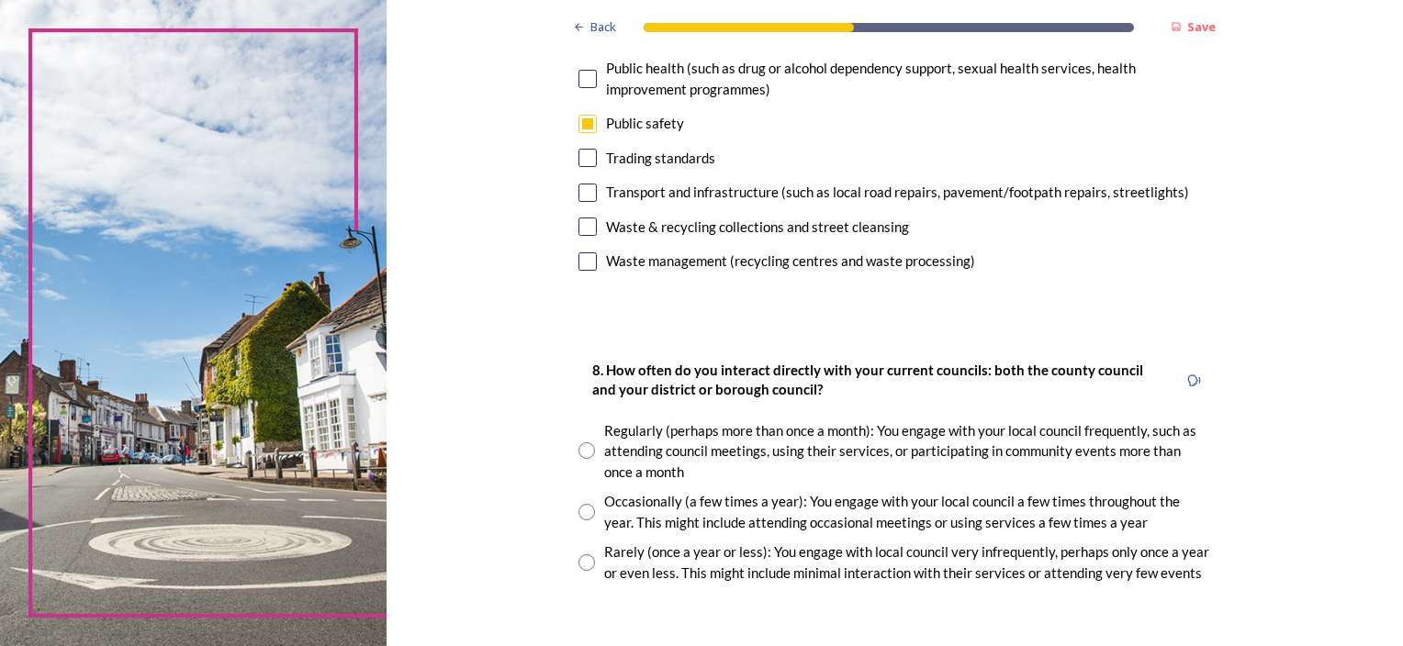
click at [578, 191] on input "checkbox" at bounding box center [587, 193] width 18 height 18
checkbox input "true"
click at [579, 224] on input "checkbox" at bounding box center [587, 227] width 18 height 18
checkbox input "true"
click at [578, 260] on input "checkbox" at bounding box center [587, 261] width 18 height 18
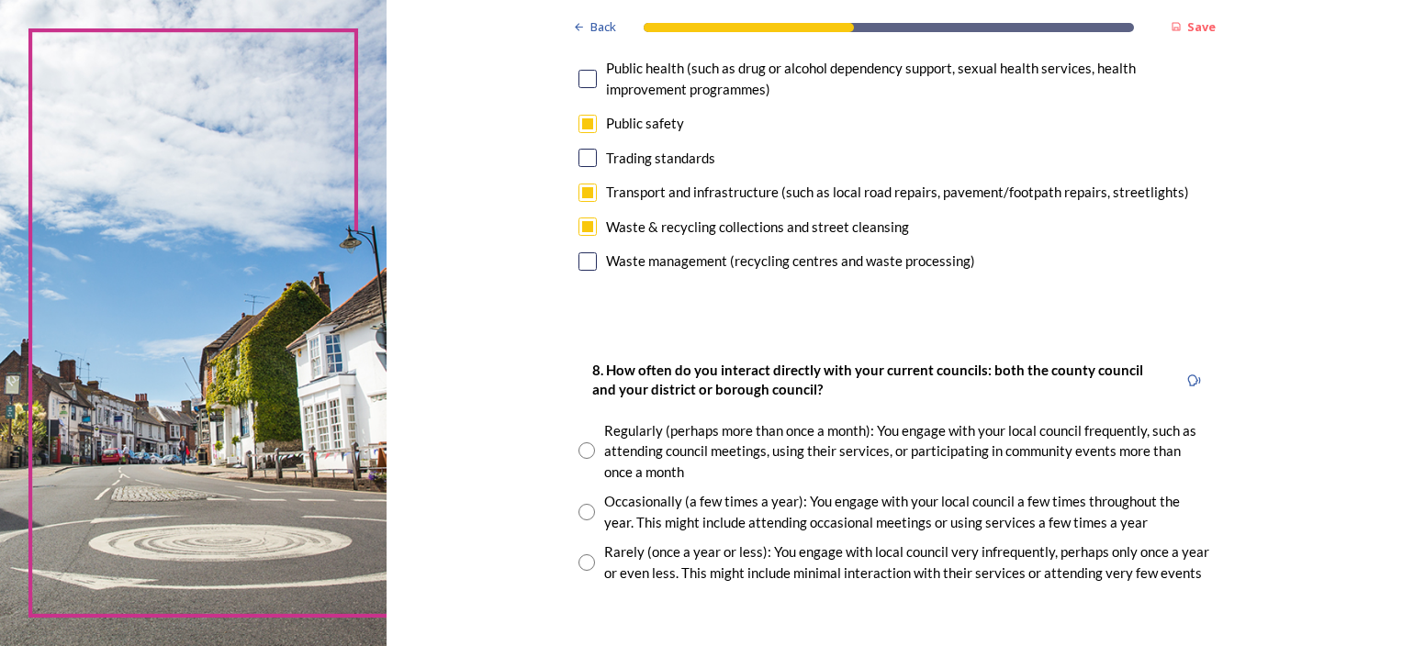
click at [578, 258] on input "checkbox" at bounding box center [587, 261] width 18 height 18
click at [583, 257] on input "checkbox" at bounding box center [587, 261] width 18 height 18
checkbox input "false"
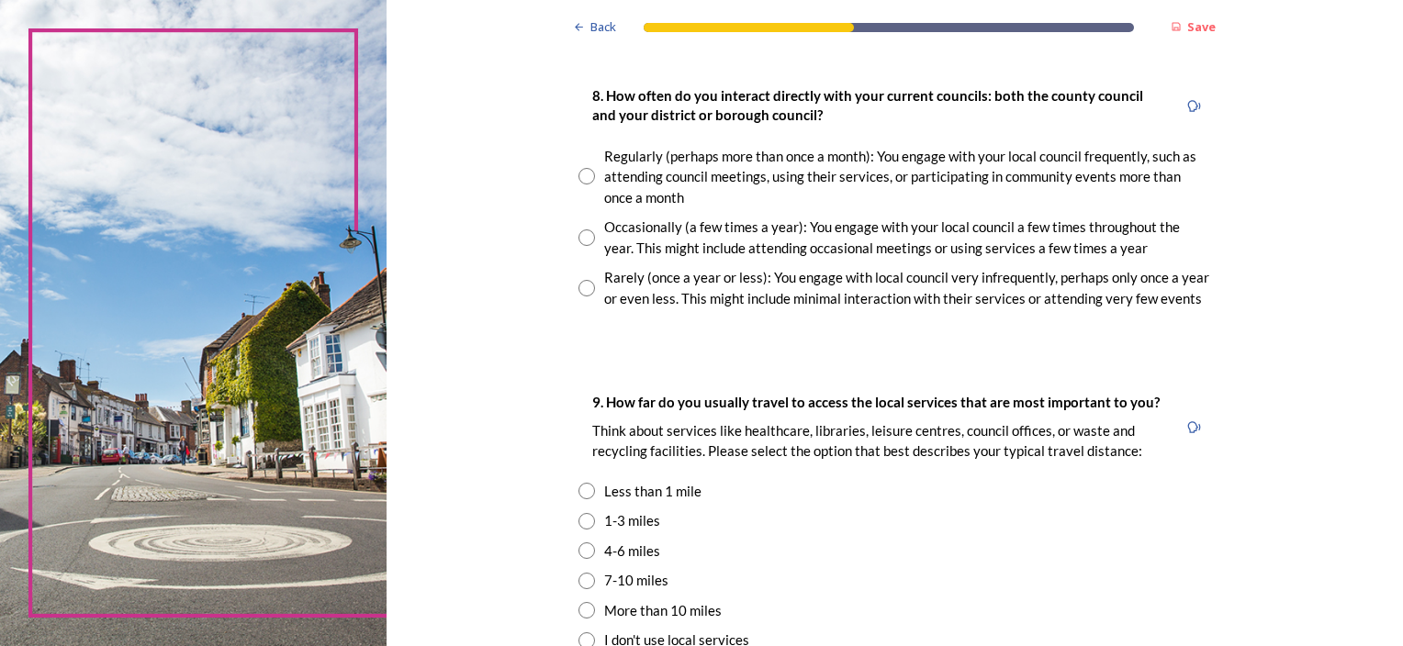
scroll to position [1010, 0]
click at [578, 285] on input "radio" at bounding box center [586, 287] width 17 height 17
radio input "true"
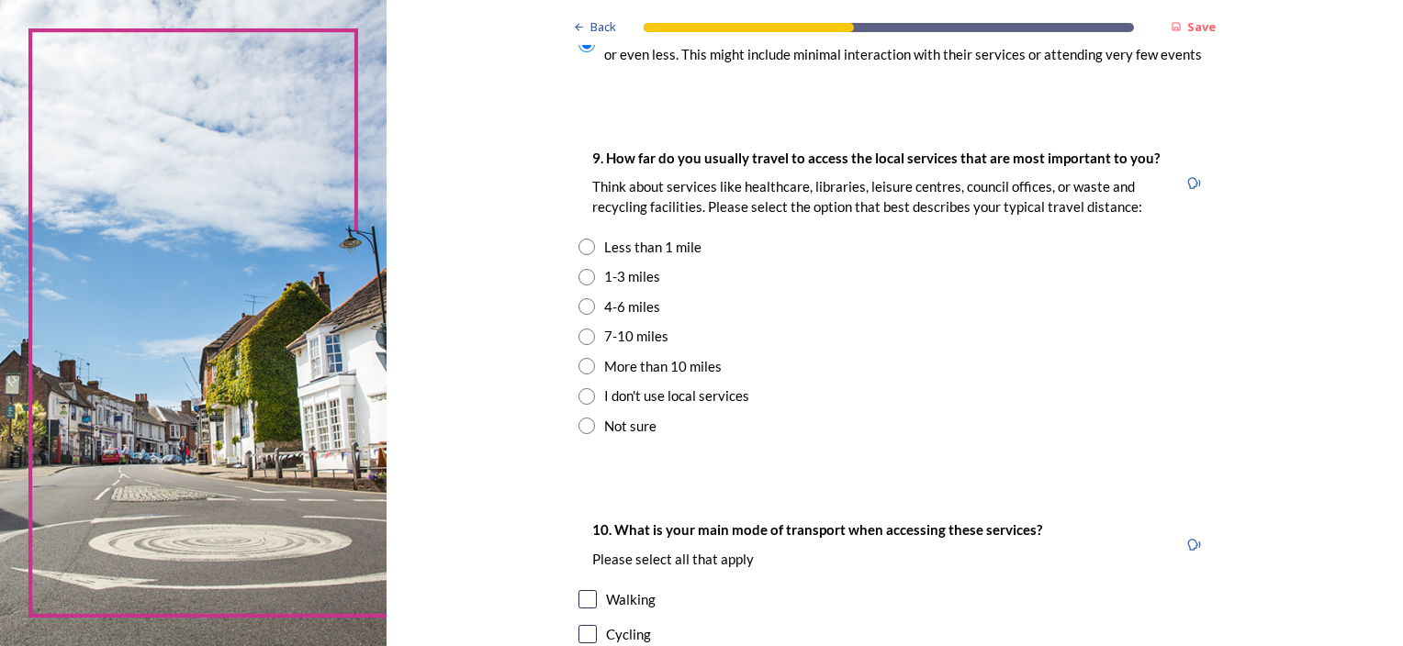
scroll to position [1285, 0]
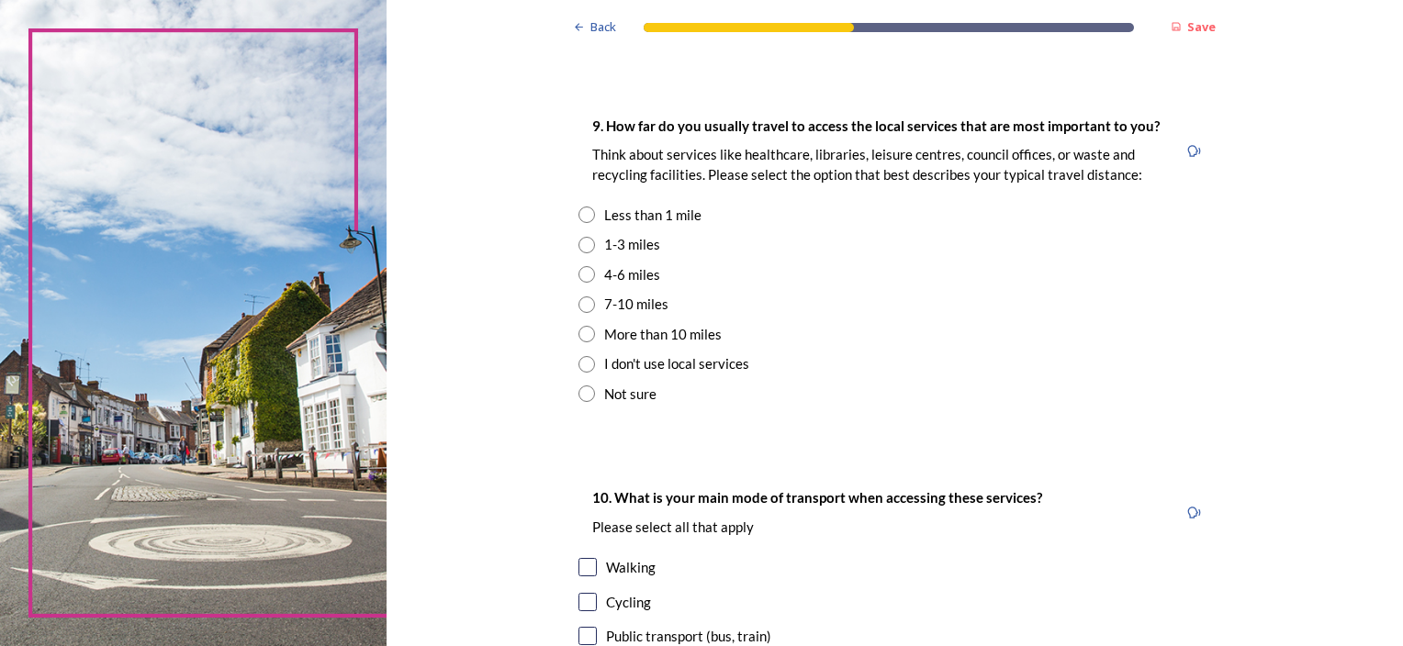
click at [580, 272] on input "radio" at bounding box center [586, 274] width 17 height 17
radio input "true"
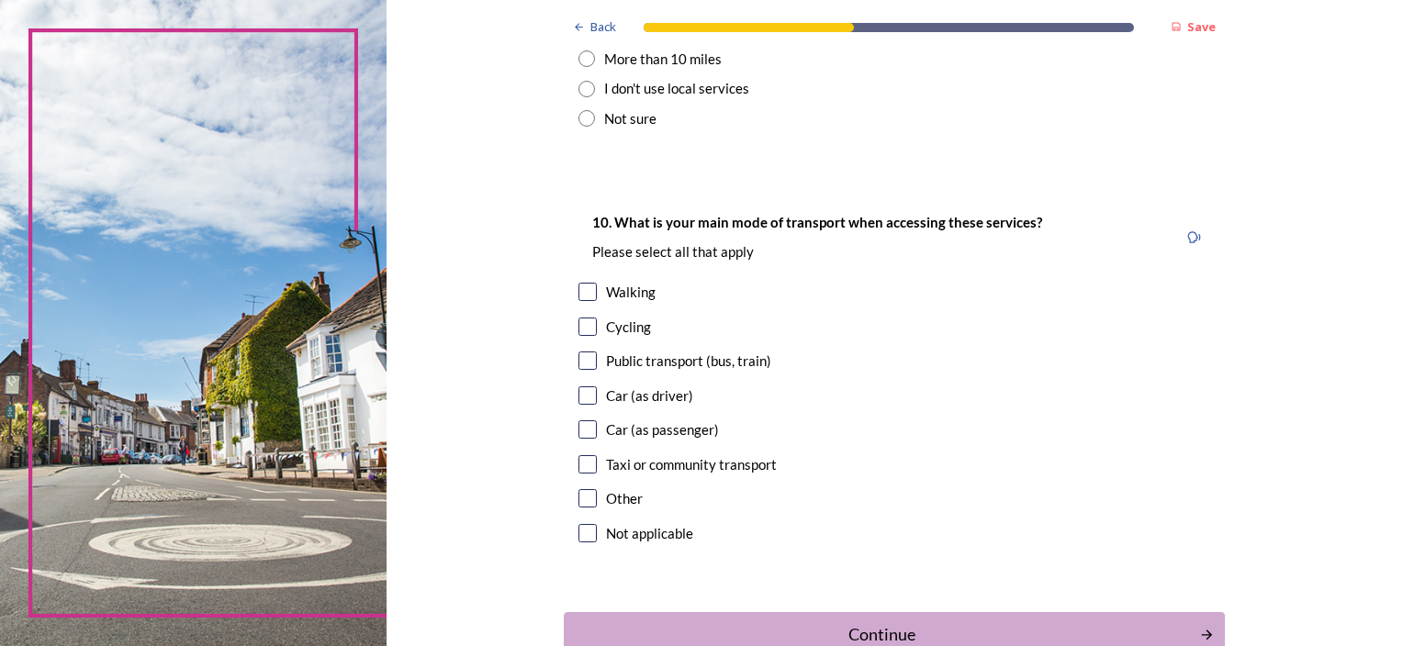
scroll to position [1653, 0]
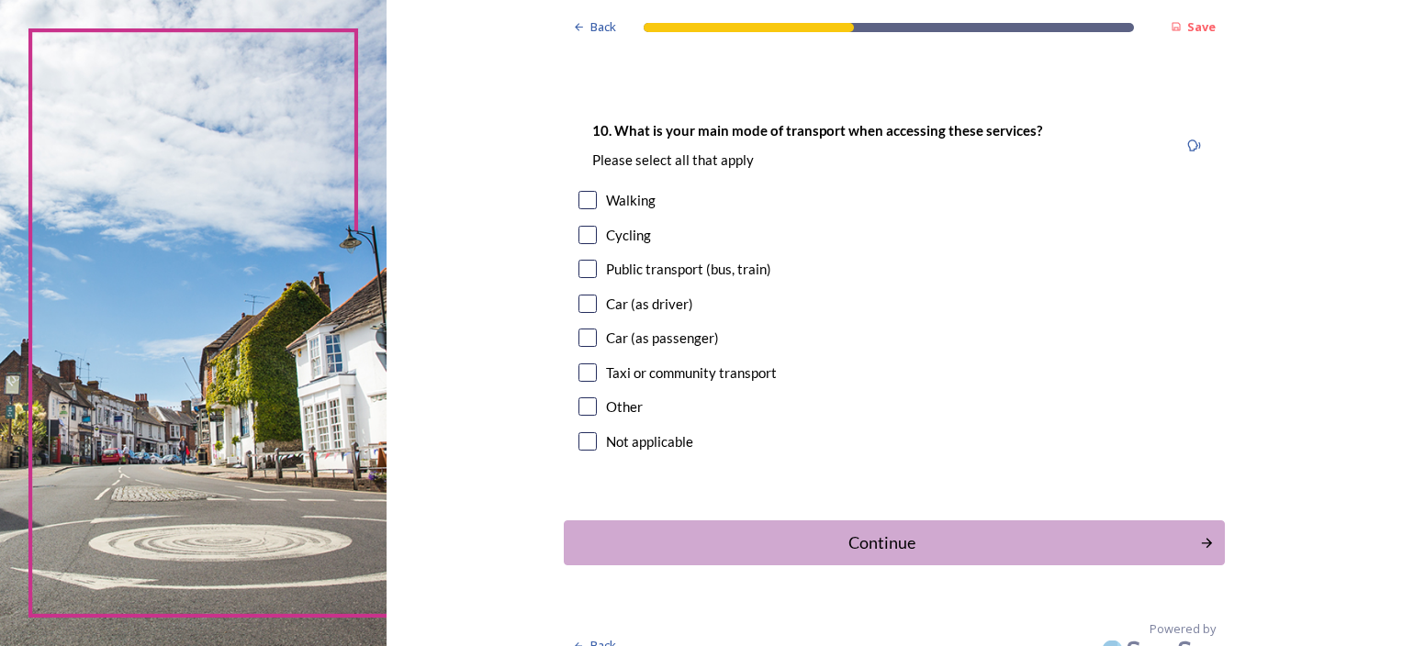
click at [580, 297] on input "checkbox" at bounding box center [587, 304] width 18 height 18
checkbox input "true"
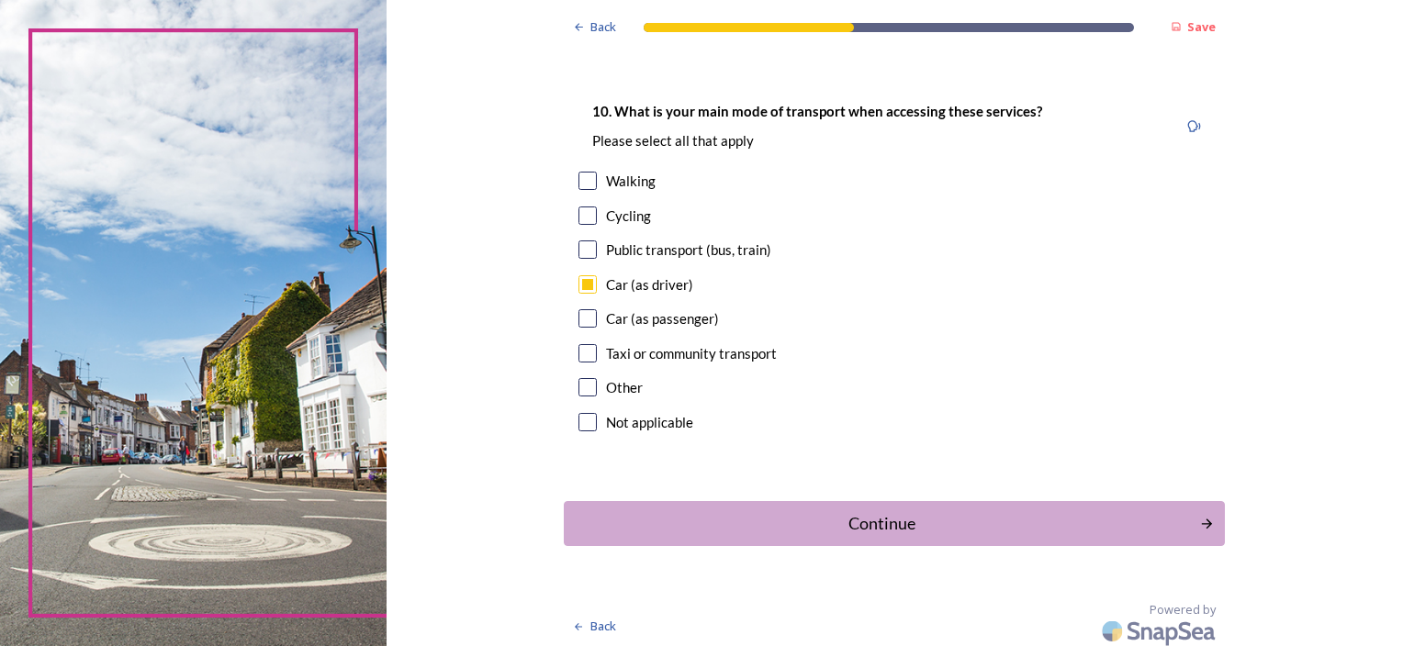
scroll to position [1678, 0]
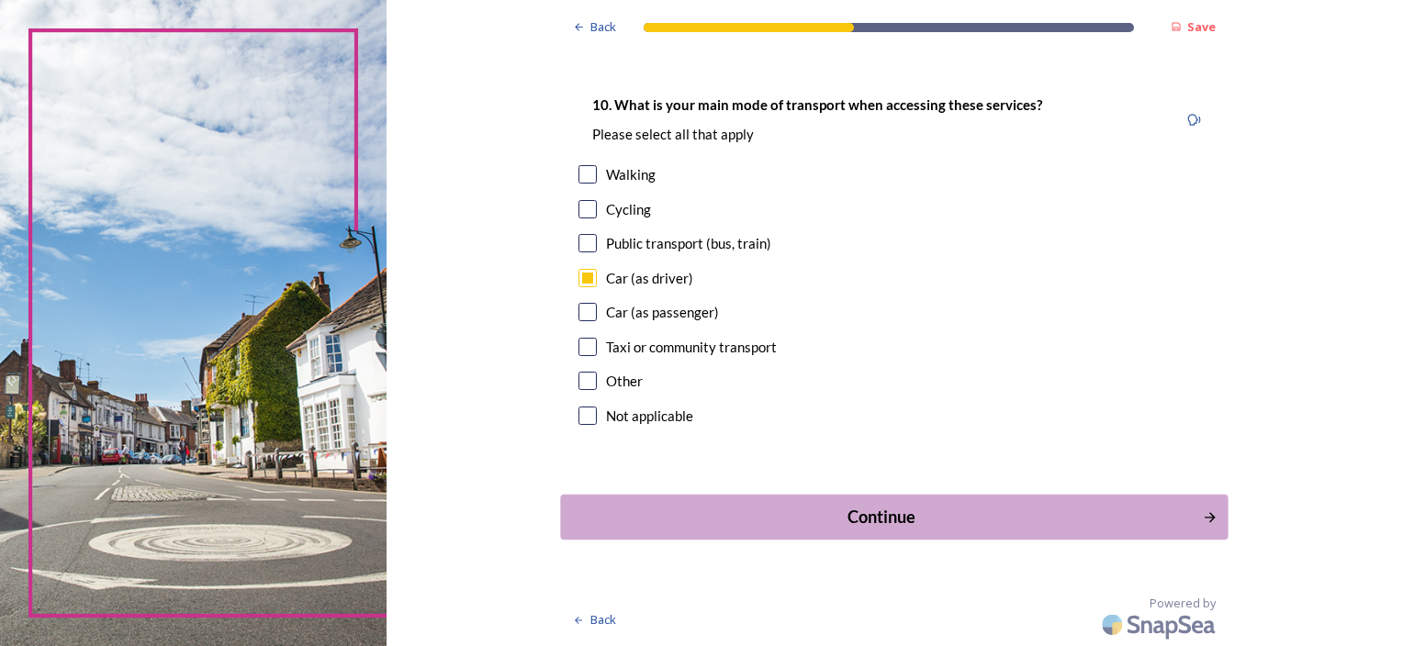
click at [863, 507] on div "Continue" at bounding box center [882, 517] width 622 height 25
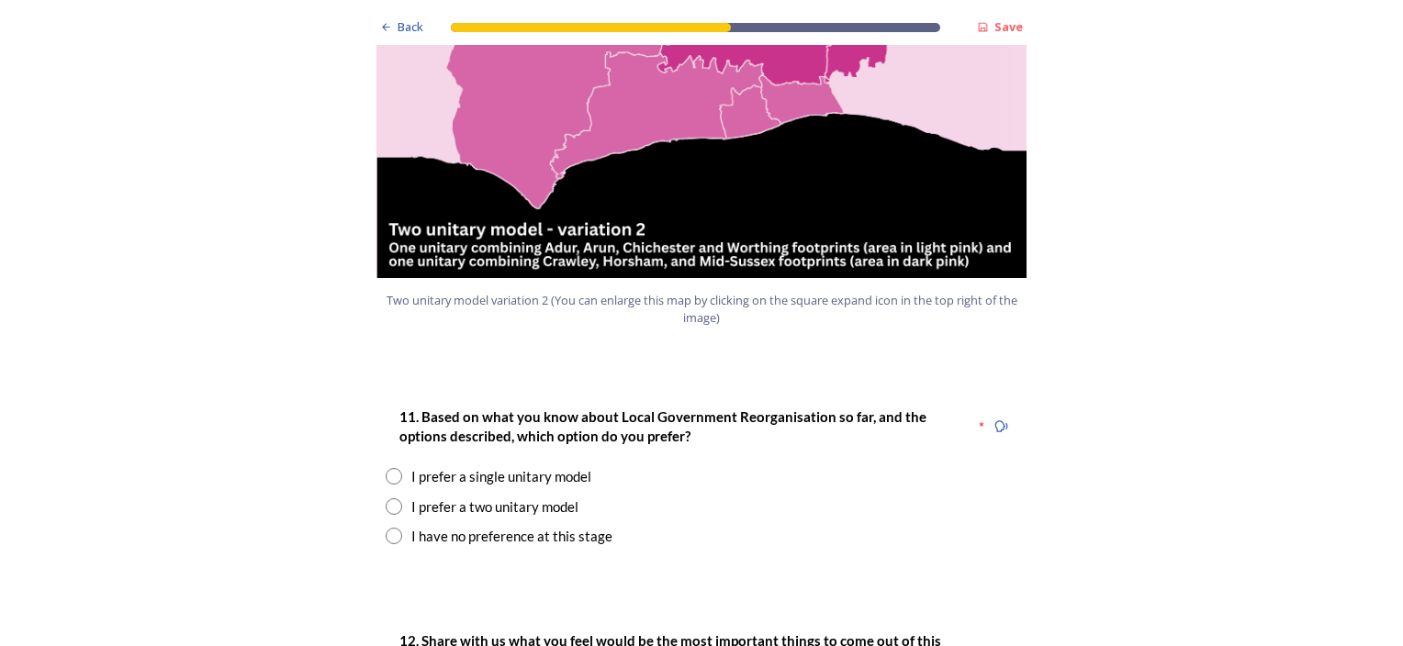
scroll to position [2204, 0]
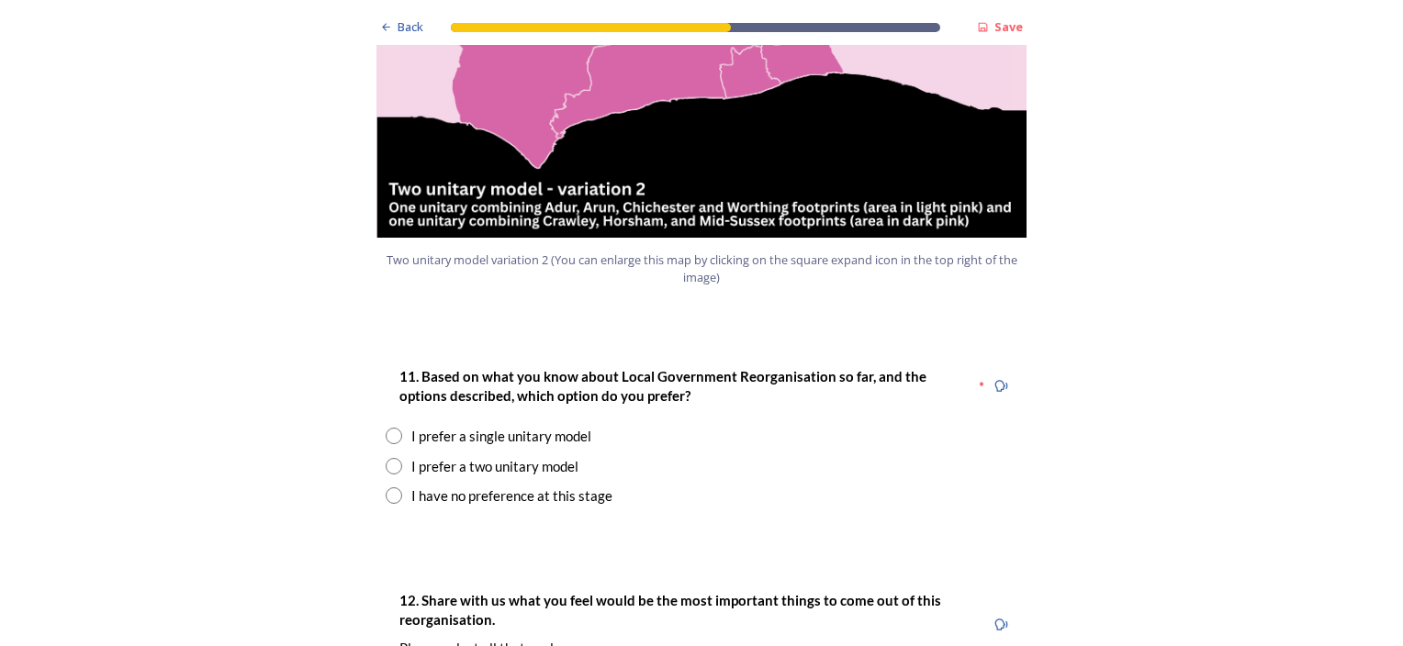
click at [386, 458] on input "radio" at bounding box center [394, 466] width 17 height 17
radio input "true"
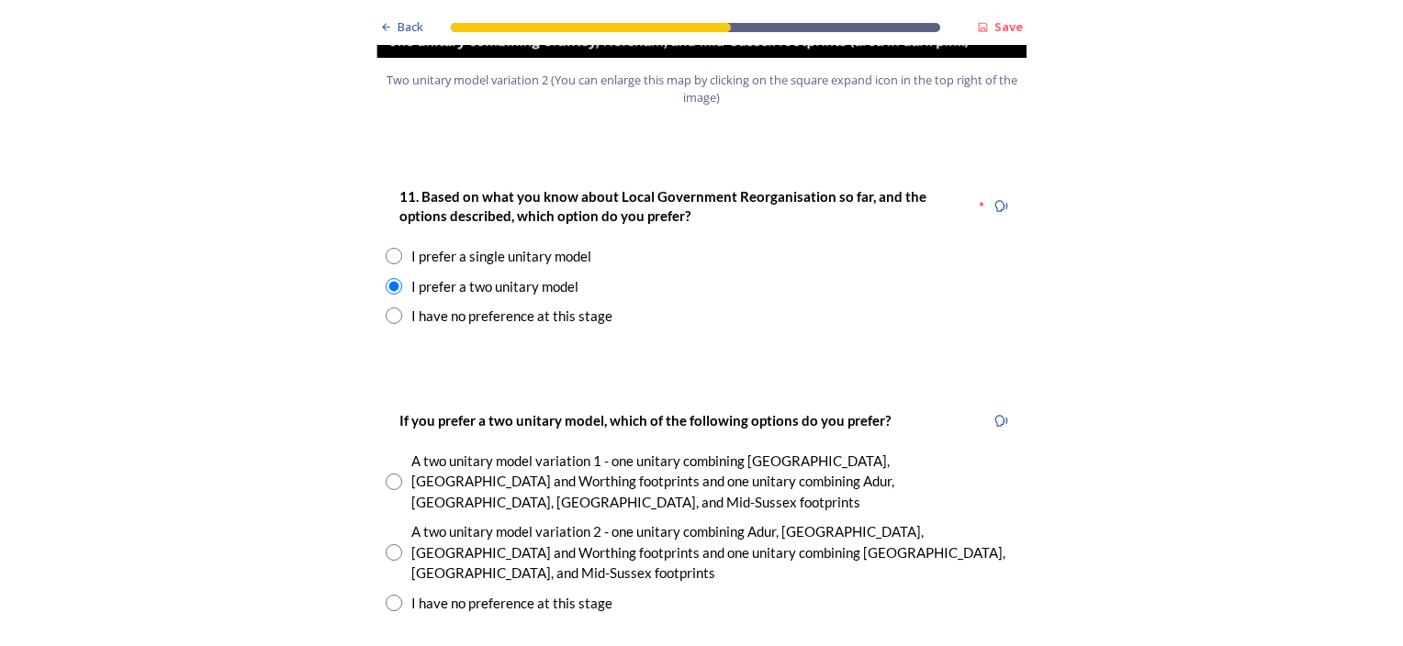
scroll to position [2387, 0]
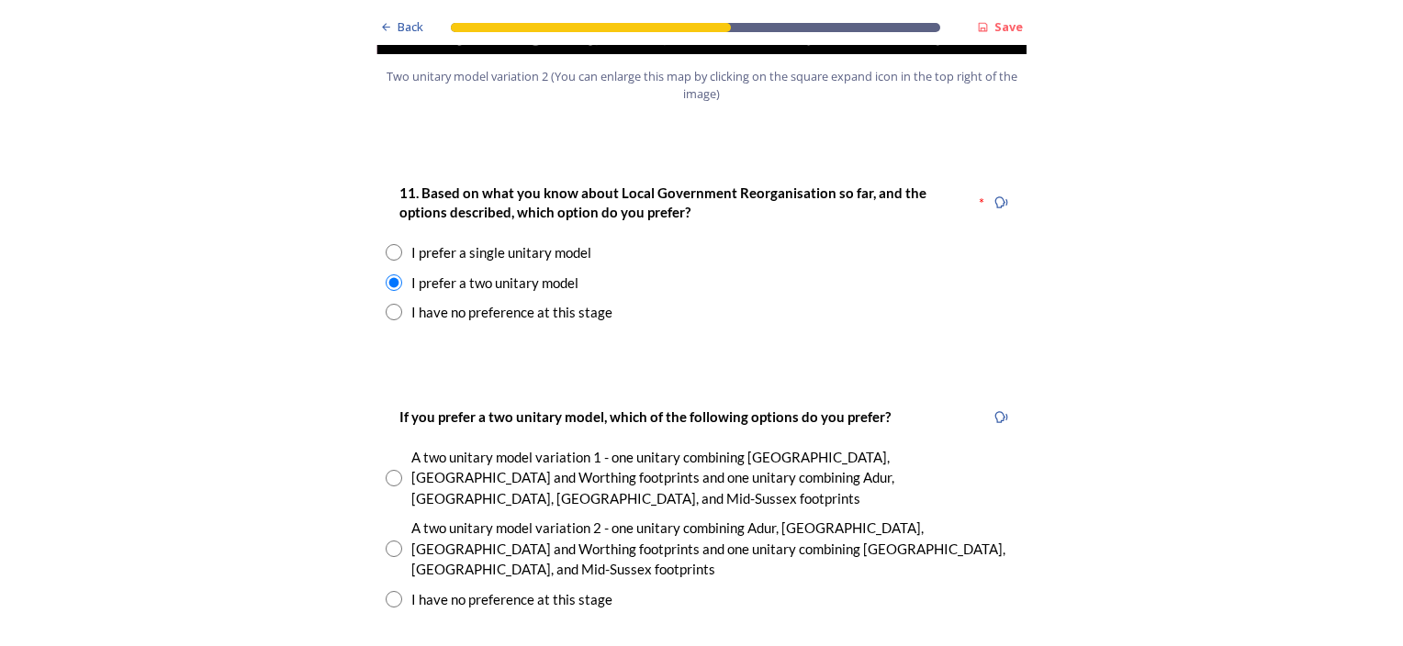
click at [387, 470] on input "radio" at bounding box center [394, 478] width 17 height 17
radio input "true"
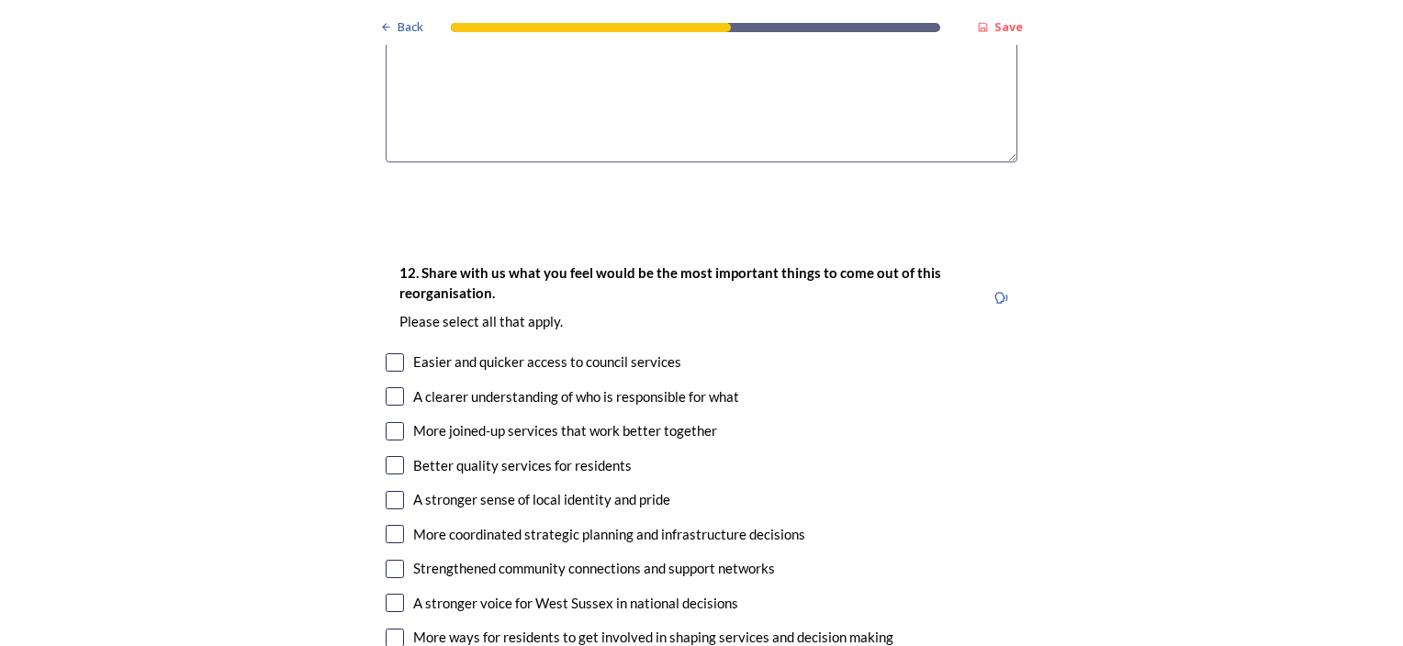
scroll to position [3305, 0]
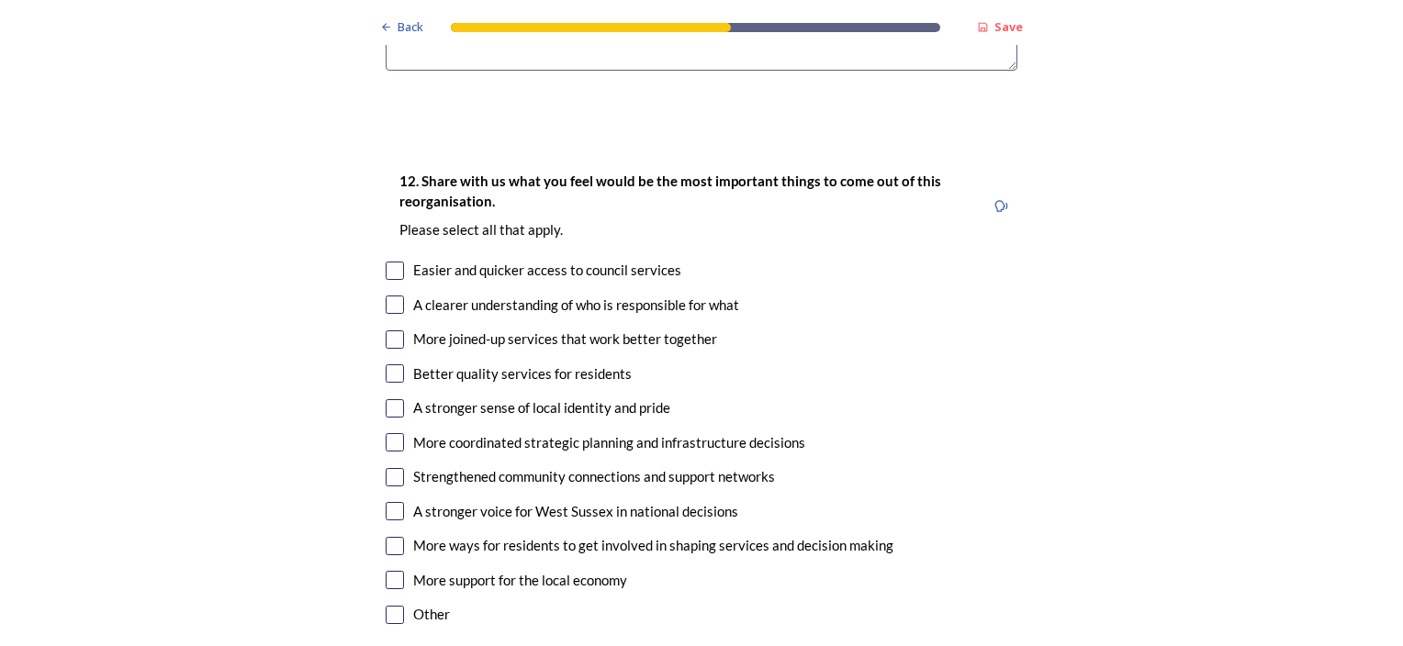
click at [386, 262] on input "checkbox" at bounding box center [395, 271] width 18 height 18
checkbox input "true"
click at [386, 331] on input "checkbox" at bounding box center [395, 340] width 18 height 18
checkbox input "true"
click at [387, 365] on input "checkbox" at bounding box center [395, 374] width 18 height 18
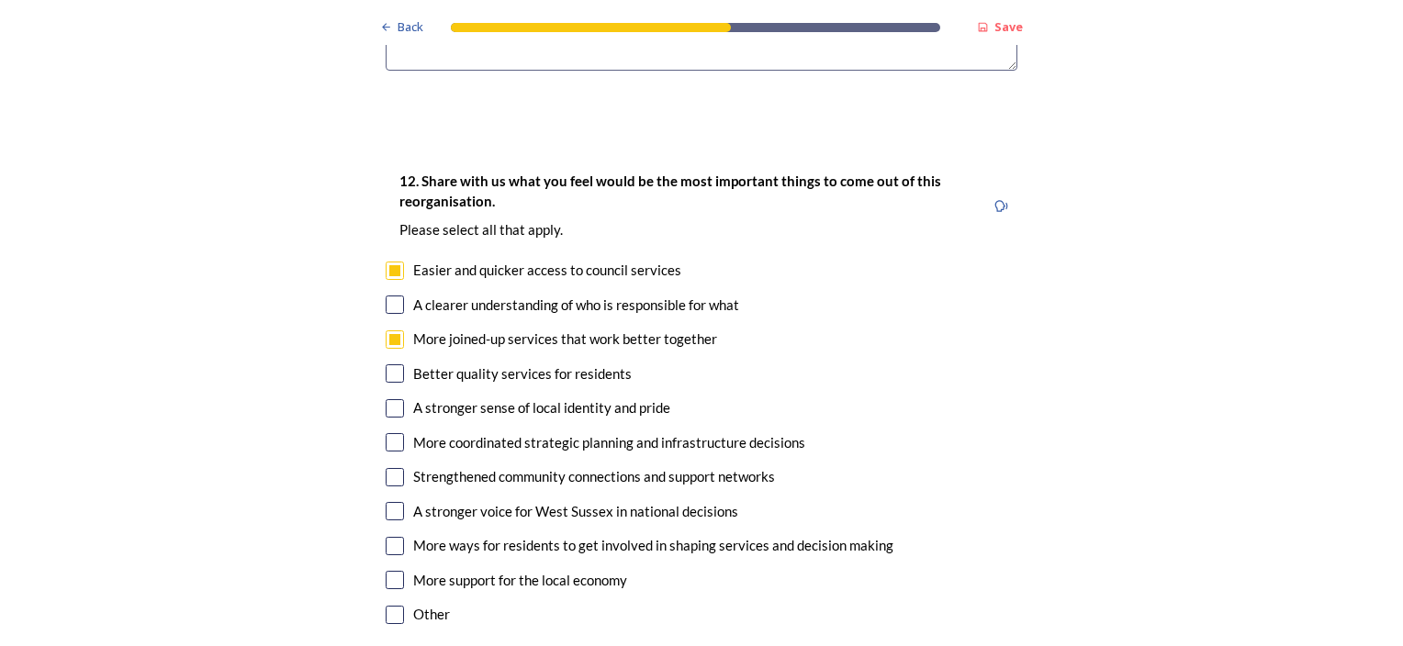
checkbox input "true"
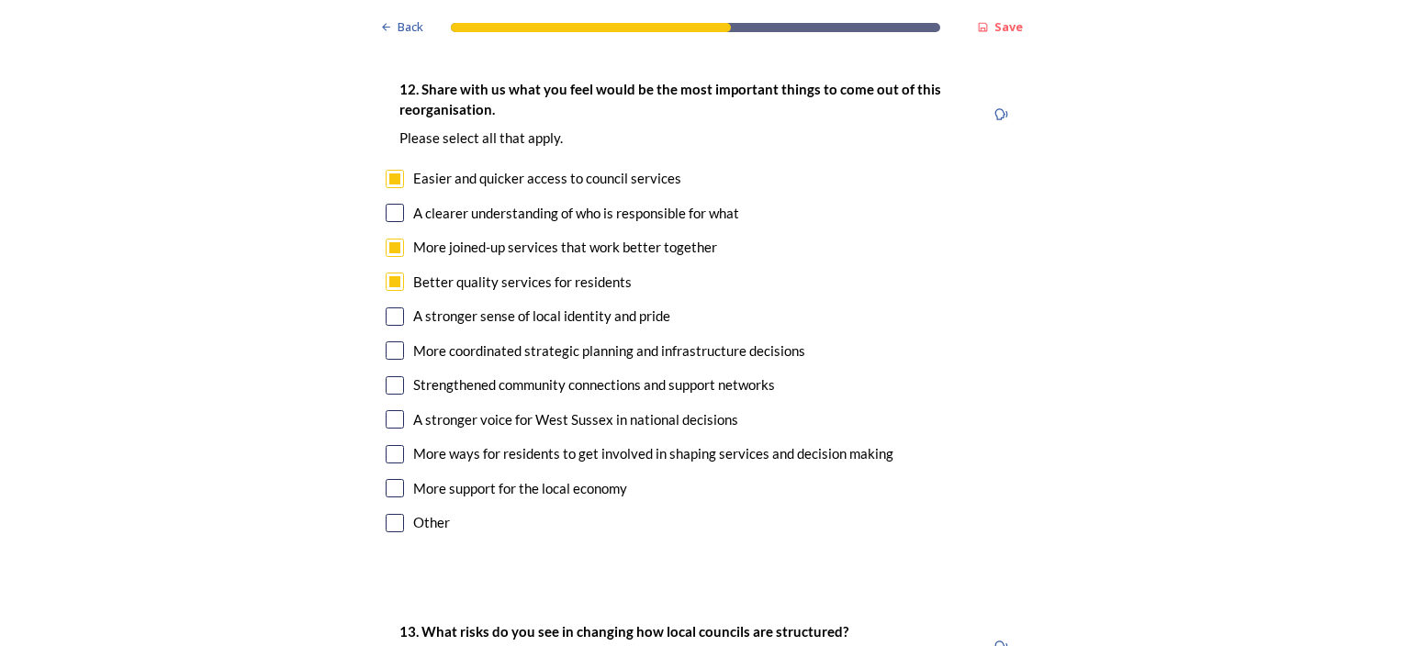
click at [389, 342] on input "checkbox" at bounding box center [395, 351] width 18 height 18
checkbox input "true"
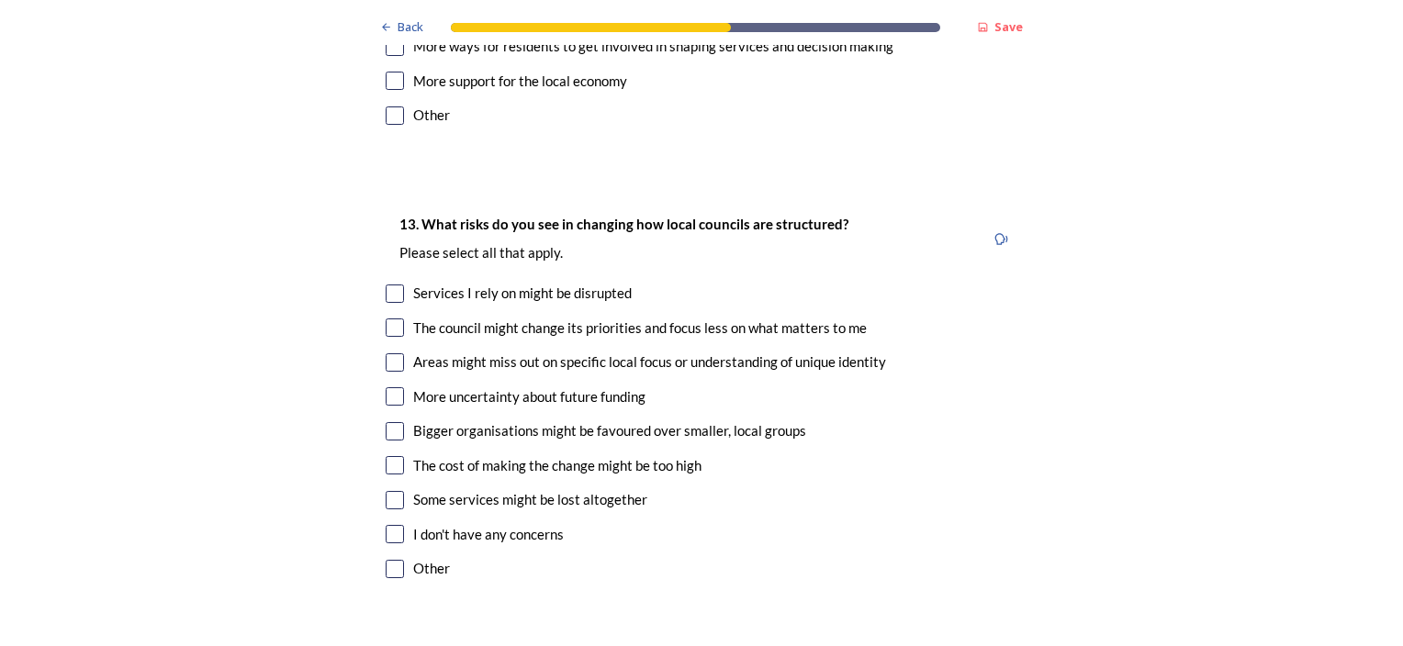
scroll to position [3764, 0]
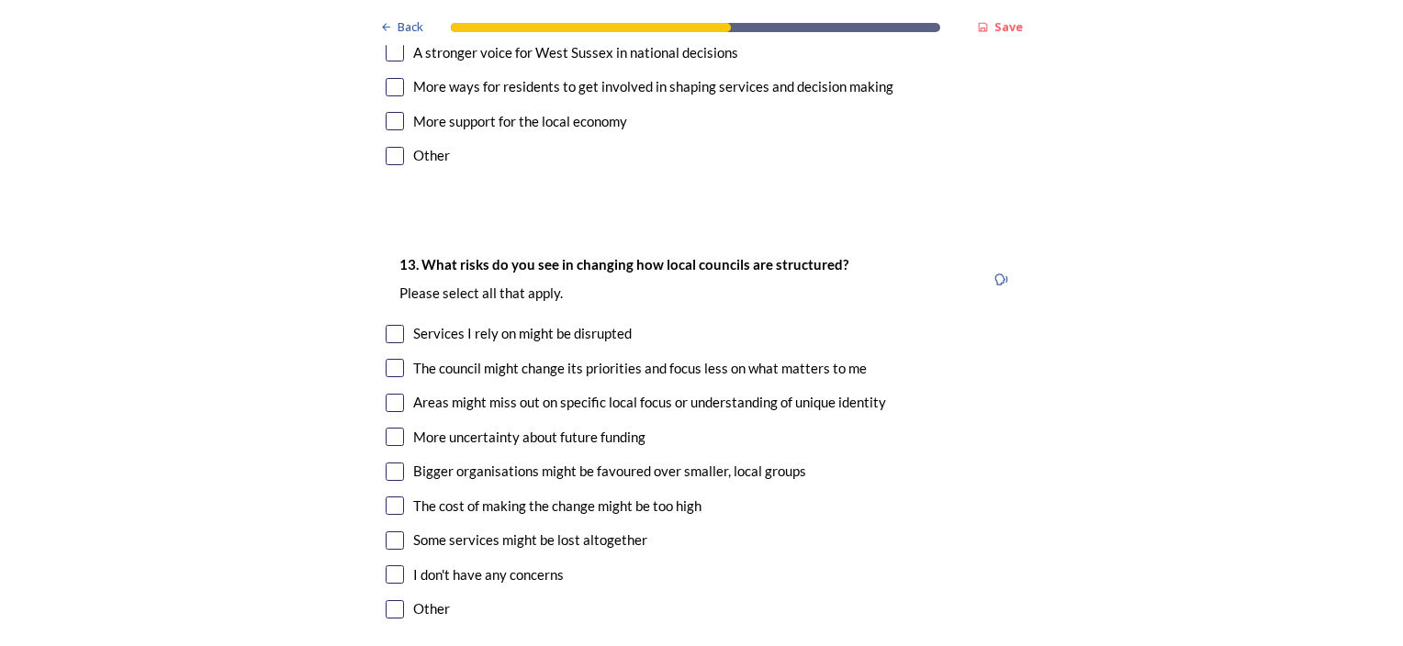
click at [387, 359] on input "checkbox" at bounding box center [395, 368] width 18 height 18
checkbox input "true"
click at [386, 394] on input "checkbox" at bounding box center [395, 403] width 18 height 18
checkbox input "true"
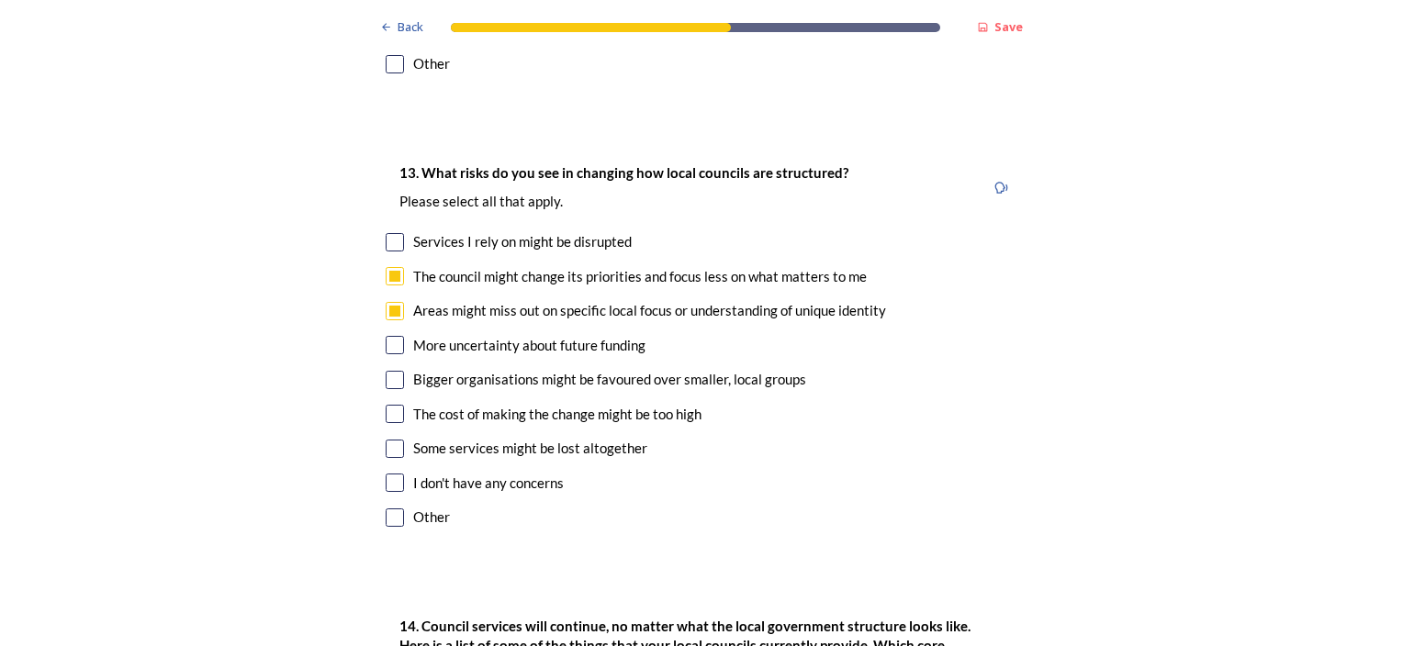
click at [386, 440] on input "checkbox" at bounding box center [395, 449] width 18 height 18
checkbox input "true"
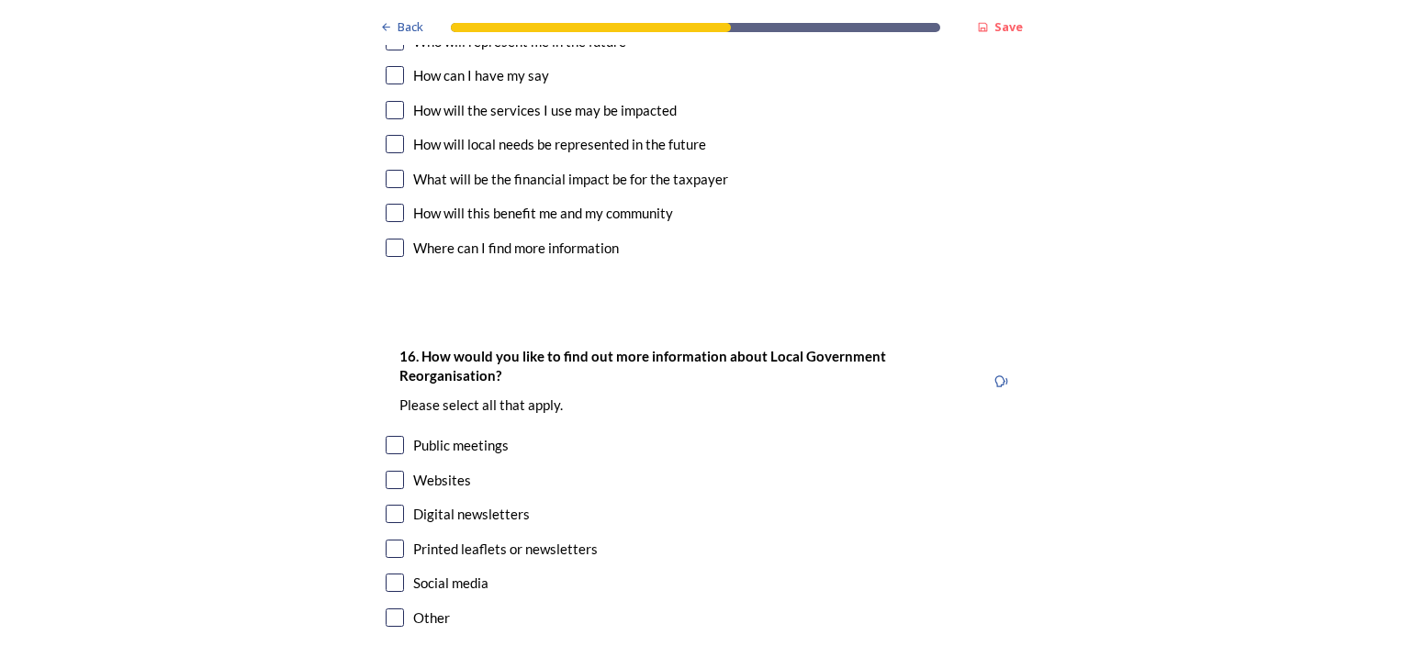
scroll to position [5601, 0]
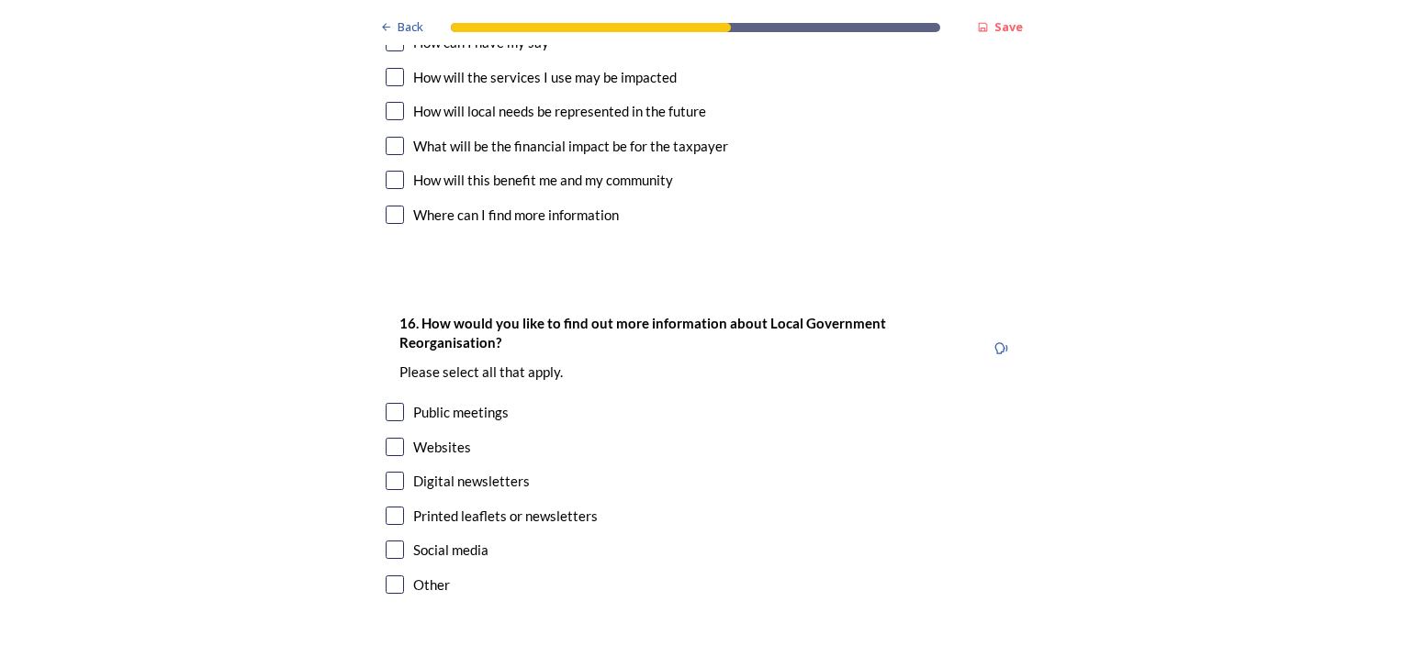
click at [390, 541] on input "checkbox" at bounding box center [395, 550] width 18 height 18
checkbox input "true"
click at [387, 438] on input "checkbox" at bounding box center [395, 447] width 18 height 18
checkbox input "true"
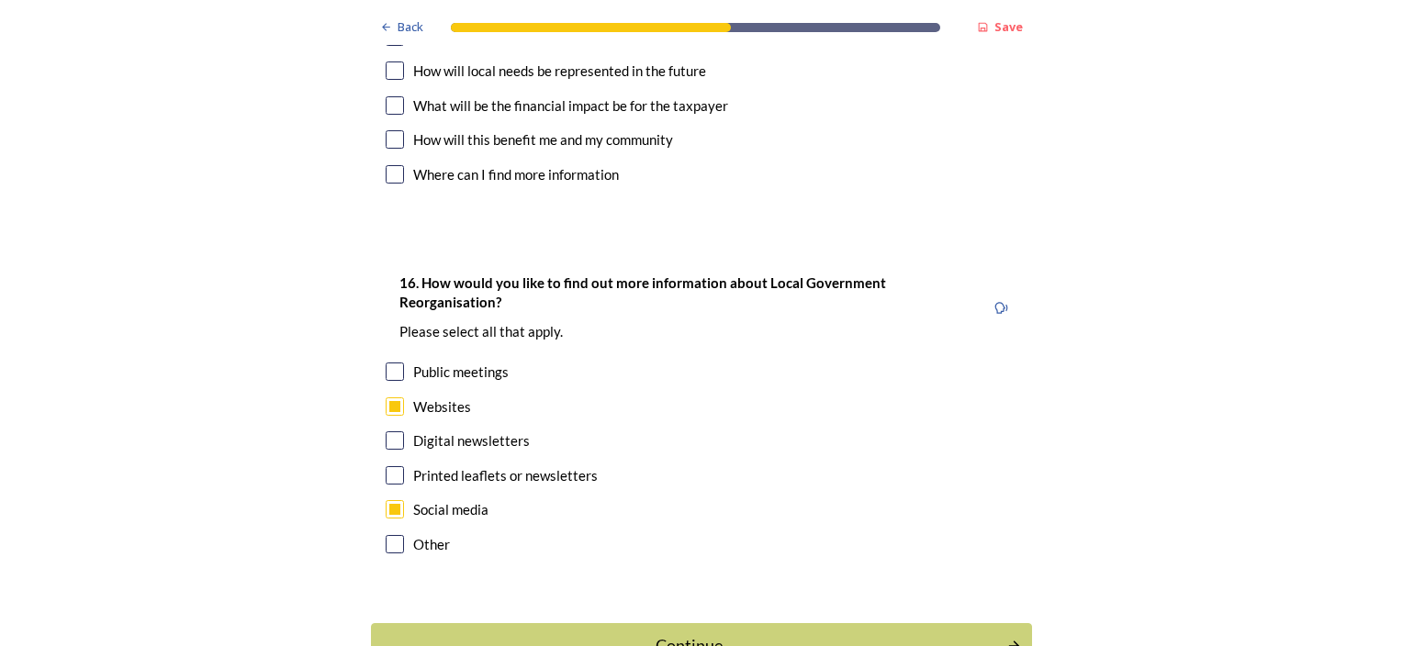
scroll to position [5673, 0]
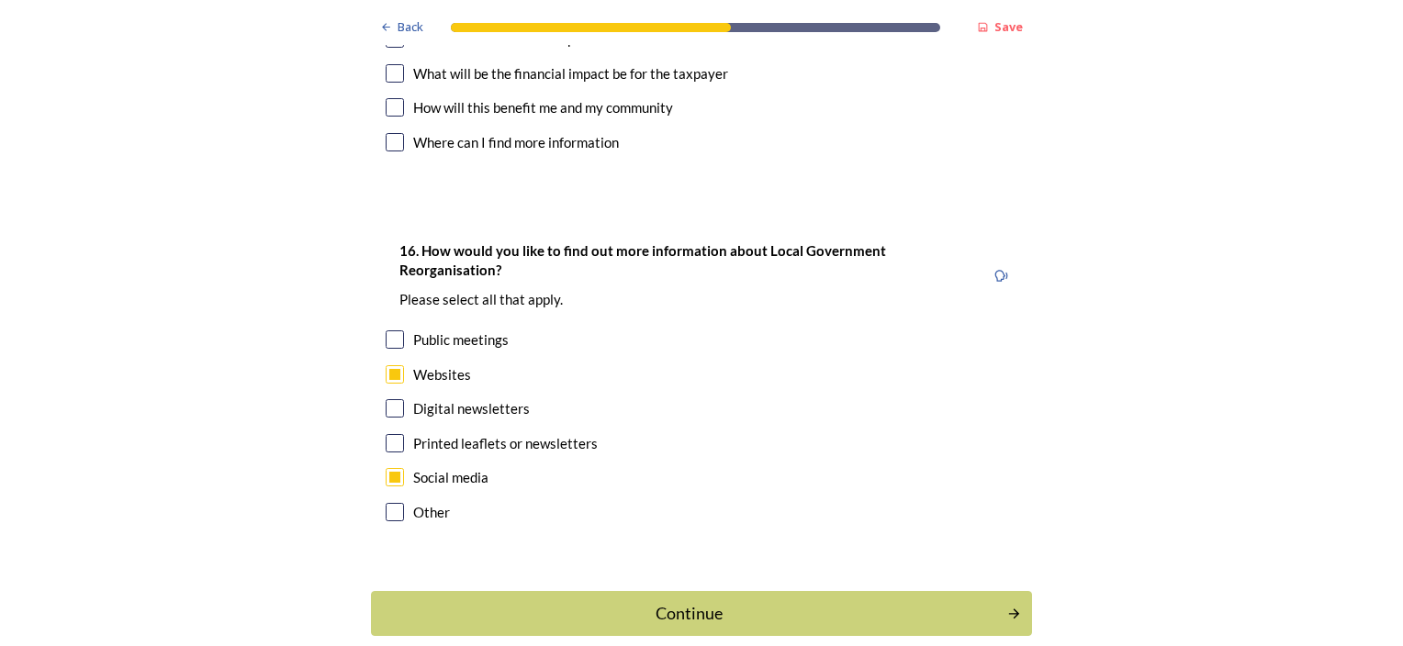
click at [656, 601] on div "Continue" at bounding box center [689, 613] width 616 height 25
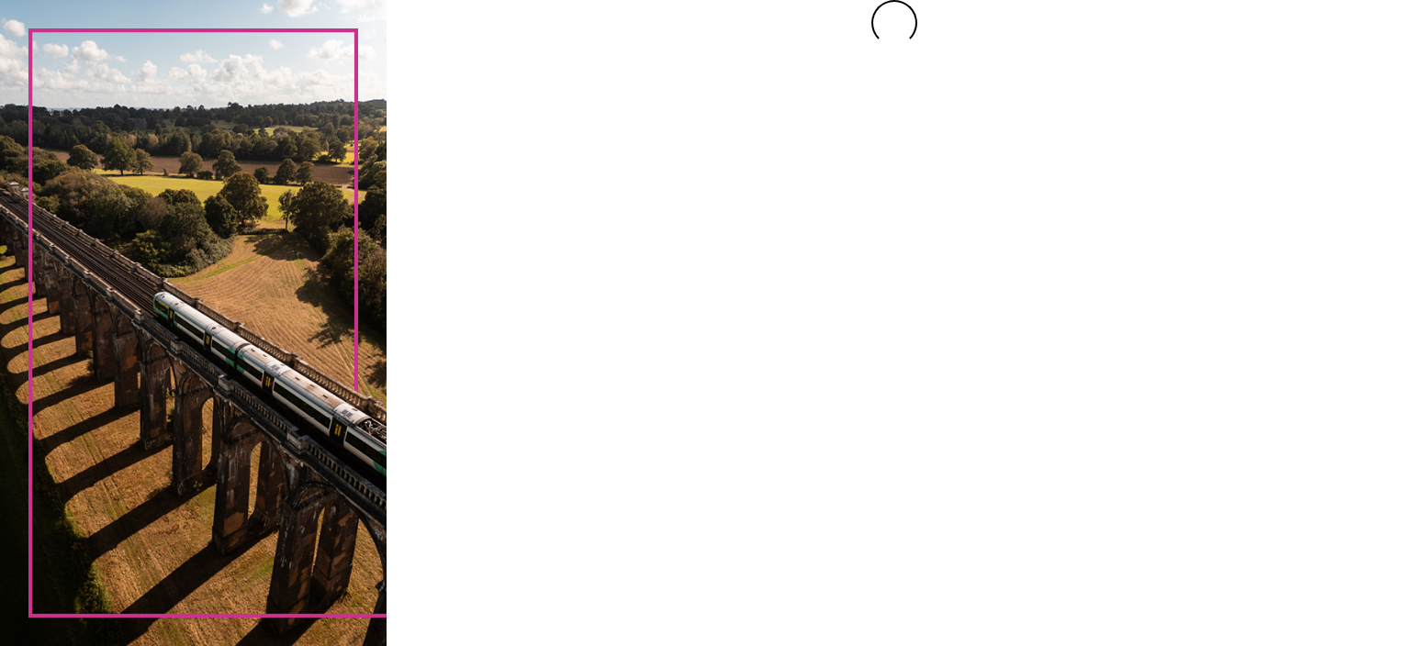
scroll to position [0, 0]
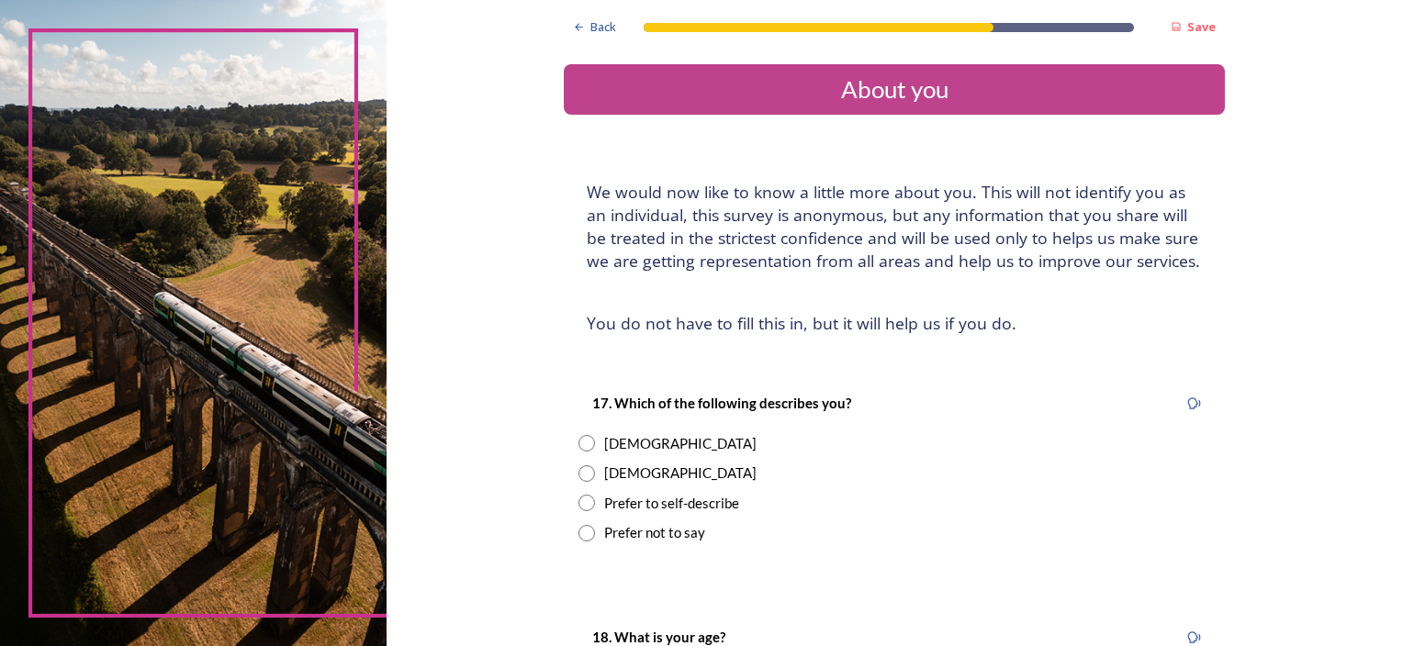
click at [578, 443] on input "radio" at bounding box center [586, 443] width 17 height 17
radio input "true"
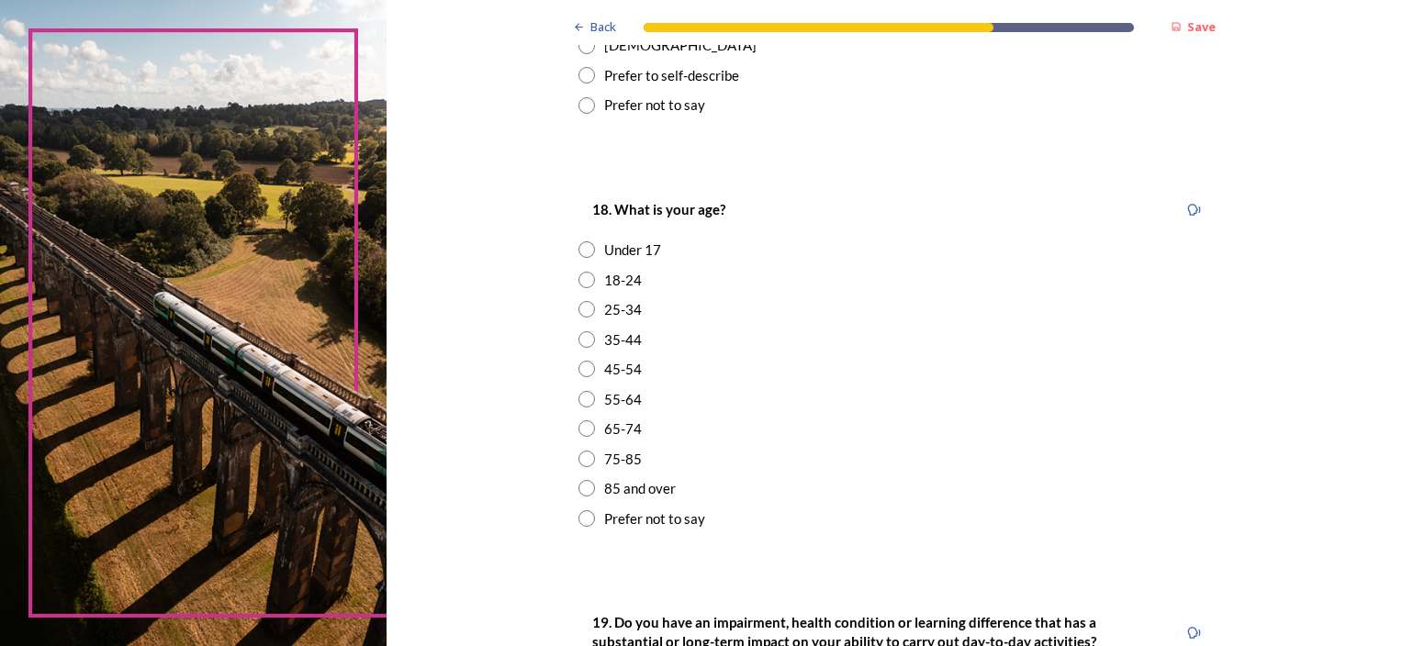
scroll to position [459, 0]
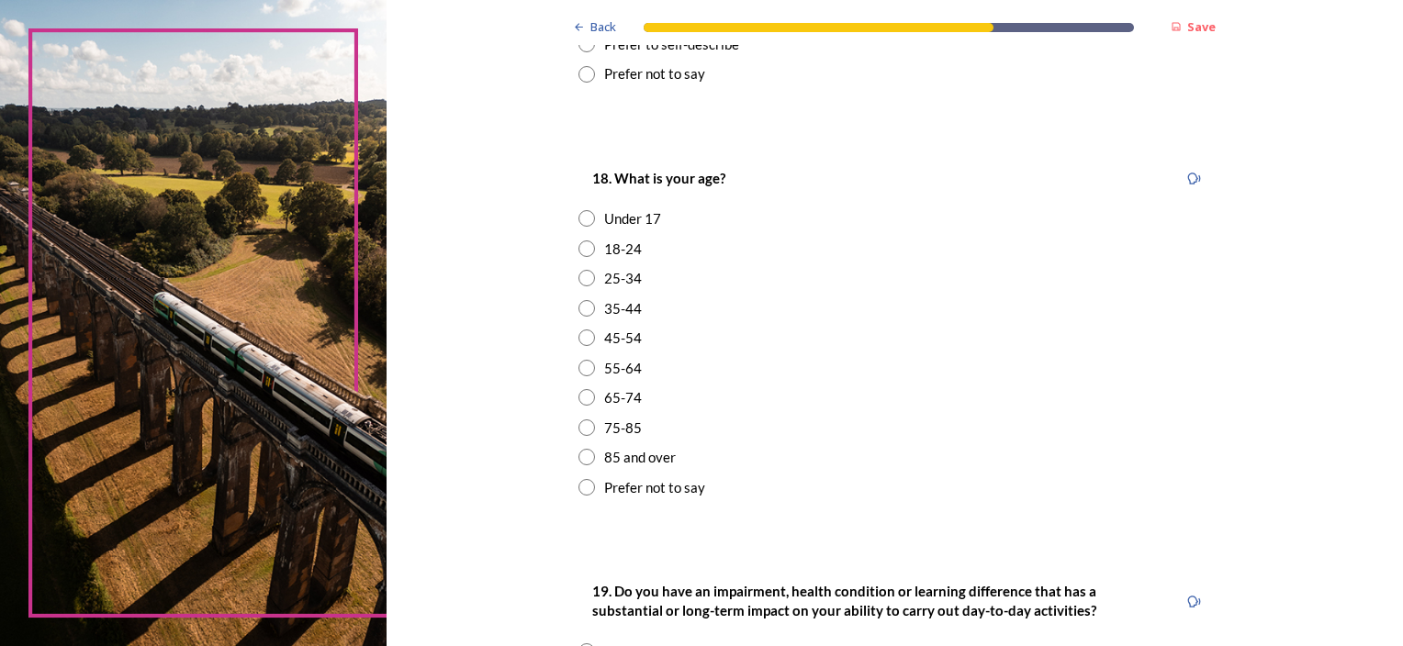
click at [578, 334] on input "radio" at bounding box center [586, 338] width 17 height 17
radio input "true"
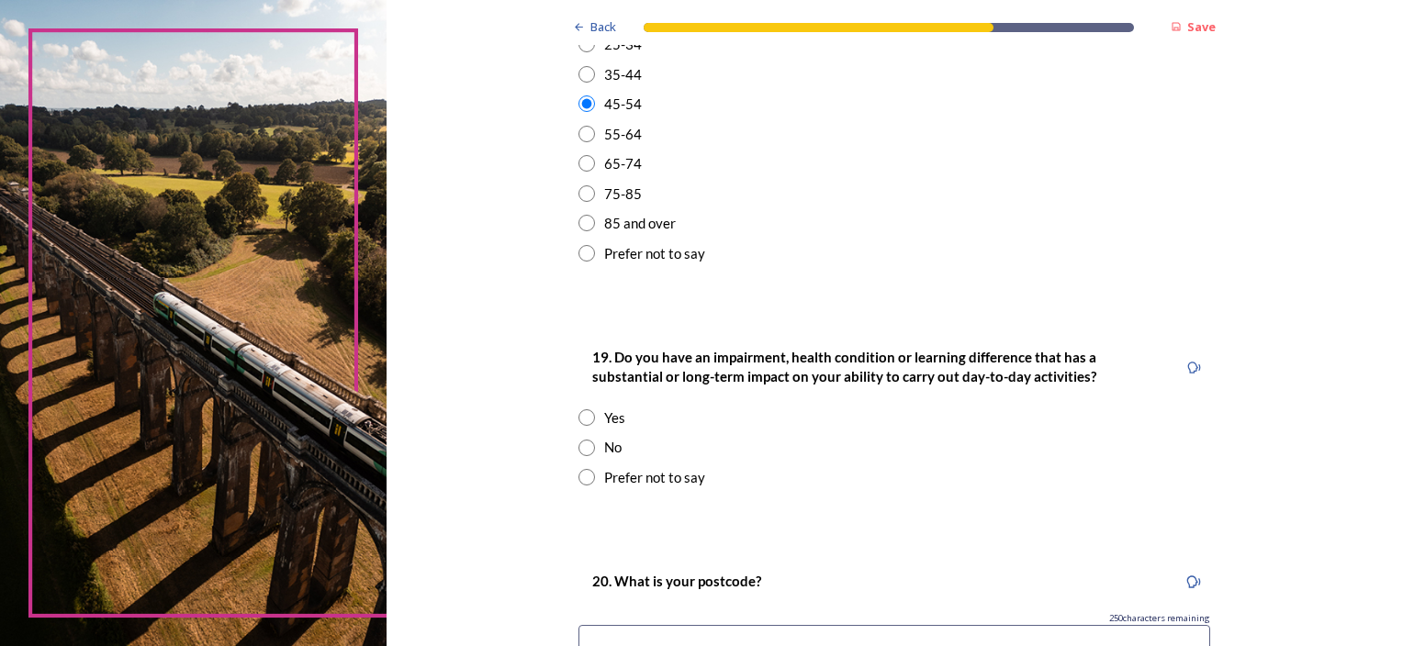
scroll to position [735, 0]
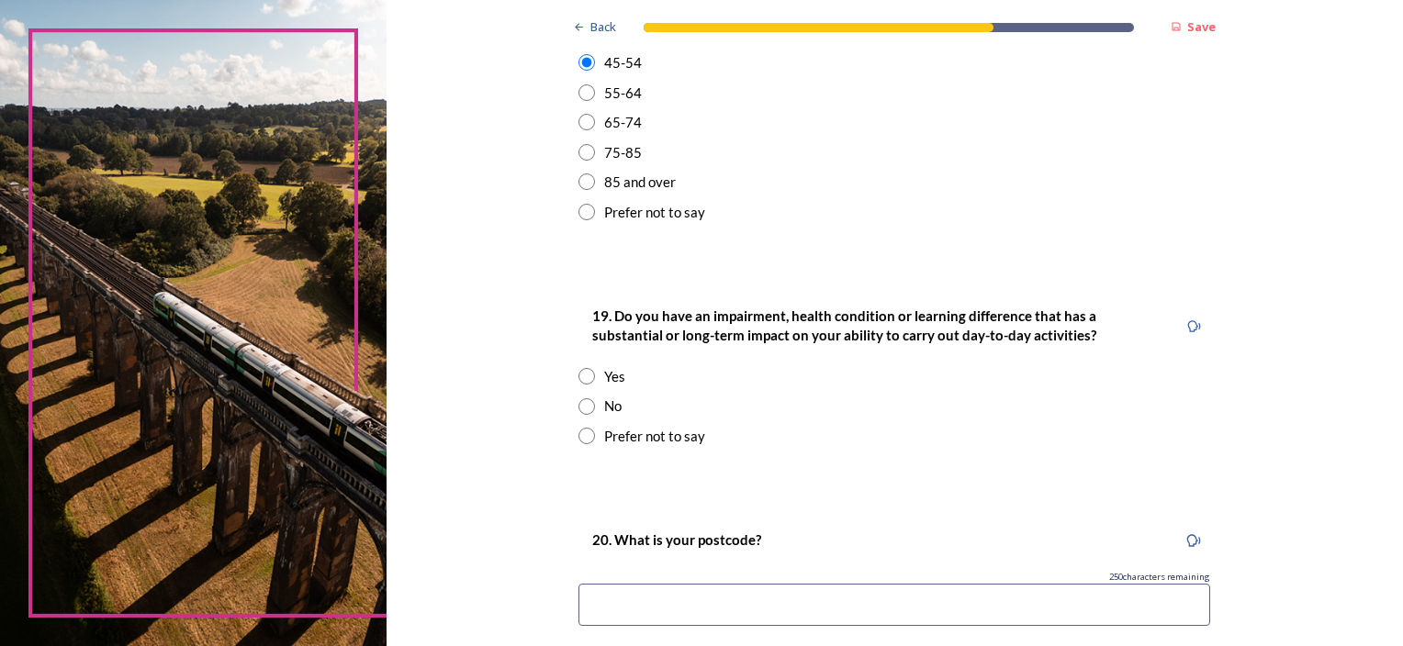
click at [580, 409] on input "radio" at bounding box center [586, 406] width 17 height 17
radio input "true"
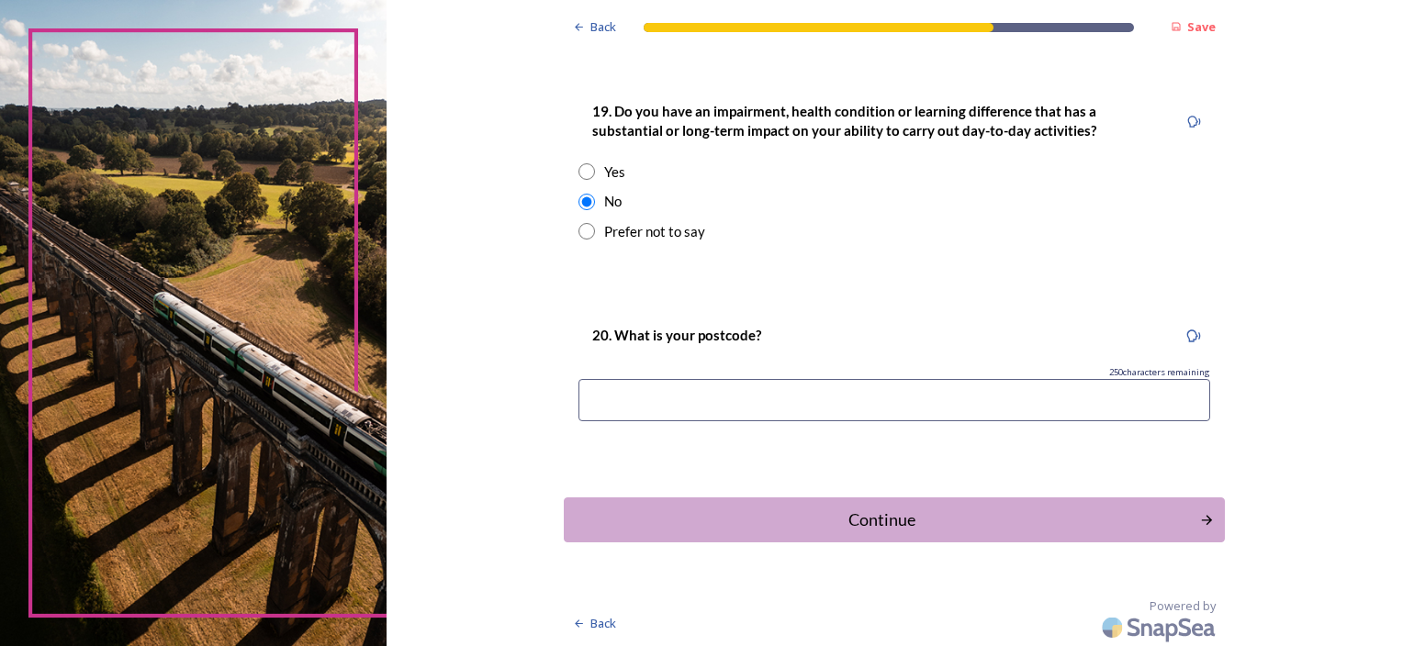
scroll to position [941, 0]
click at [599, 395] on input at bounding box center [894, 398] width 632 height 42
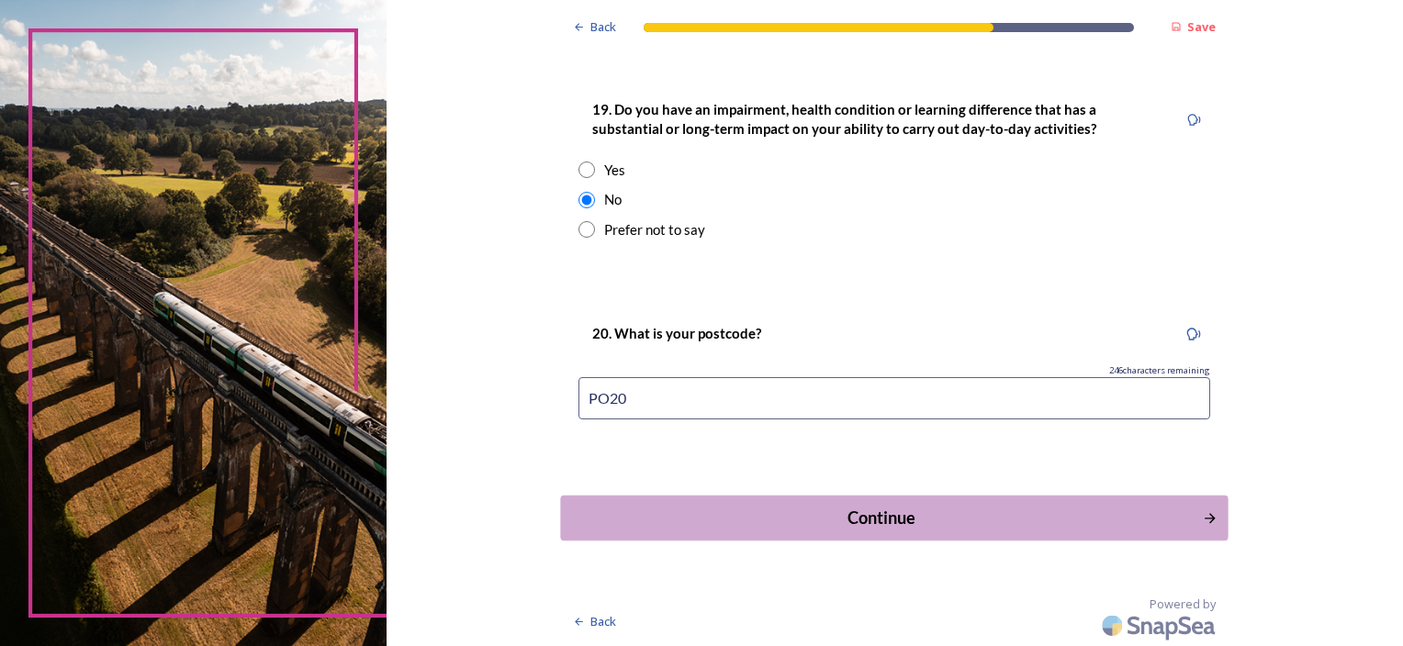
type input "PO20"
click at [878, 512] on div "Continue" at bounding box center [882, 518] width 622 height 25
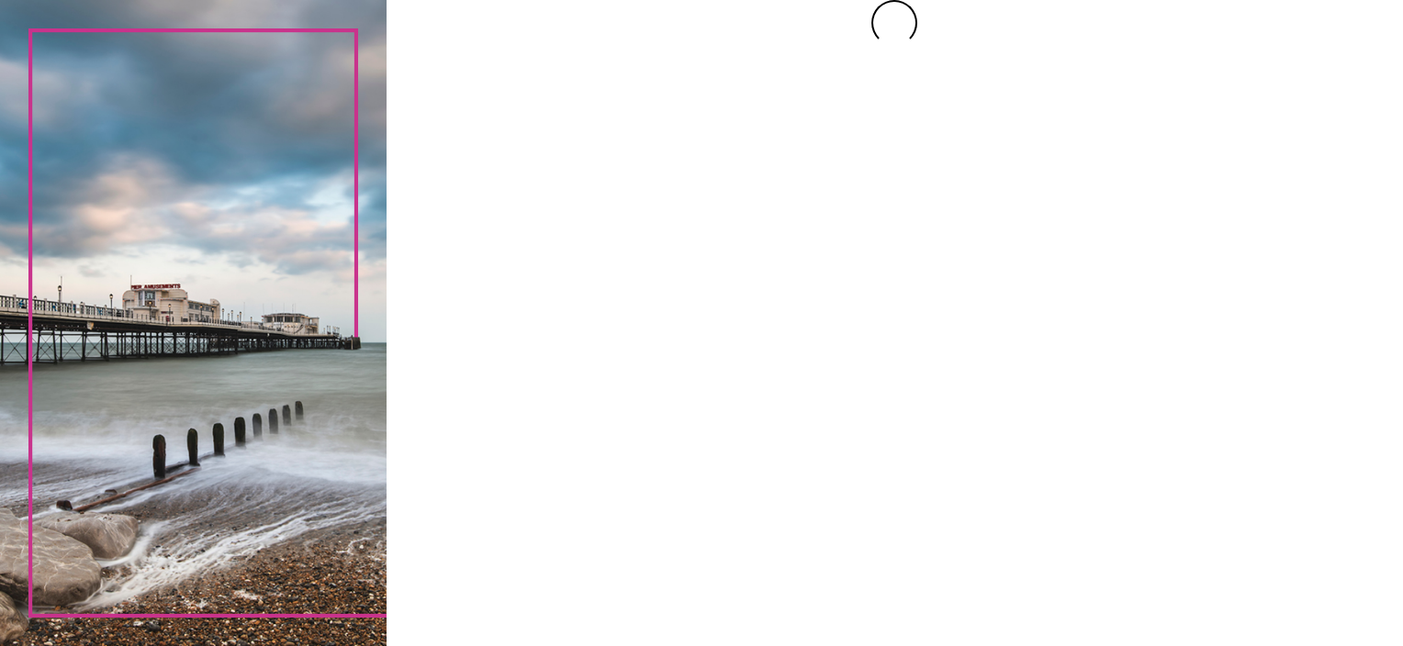
scroll to position [0, 0]
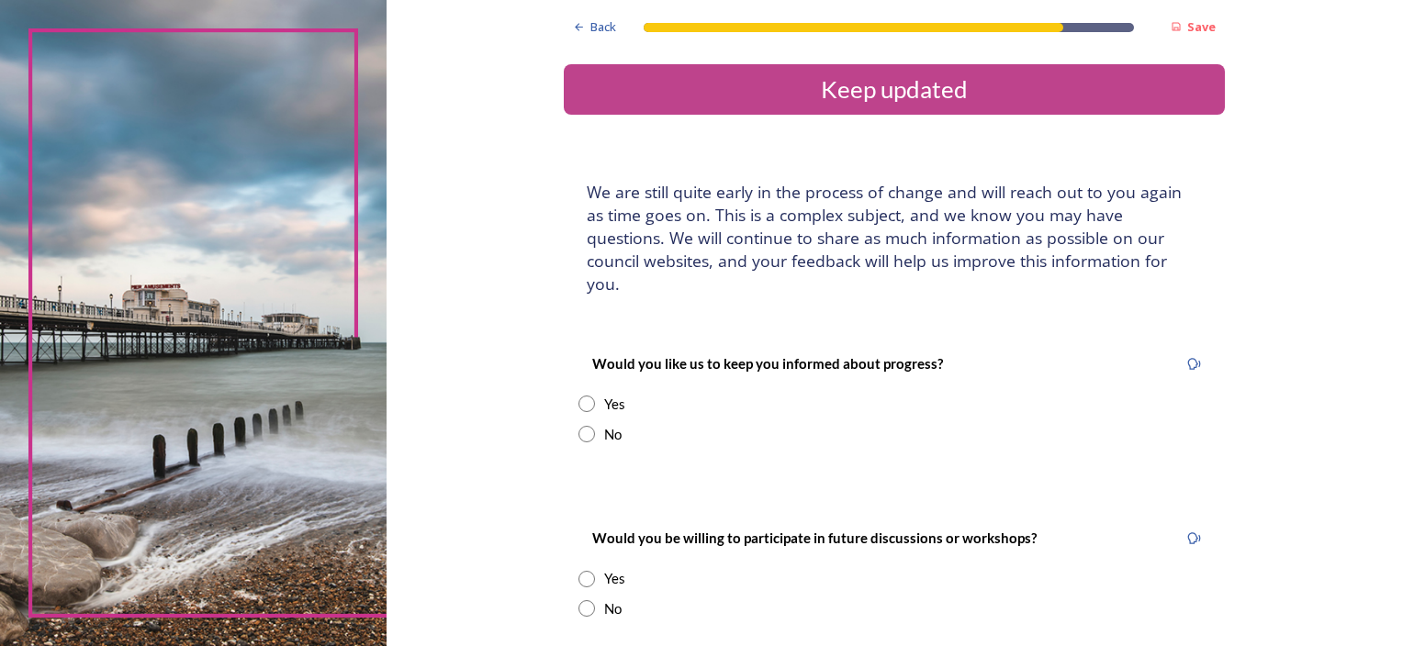
click at [583, 426] on input "radio" at bounding box center [586, 434] width 17 height 17
radio input "true"
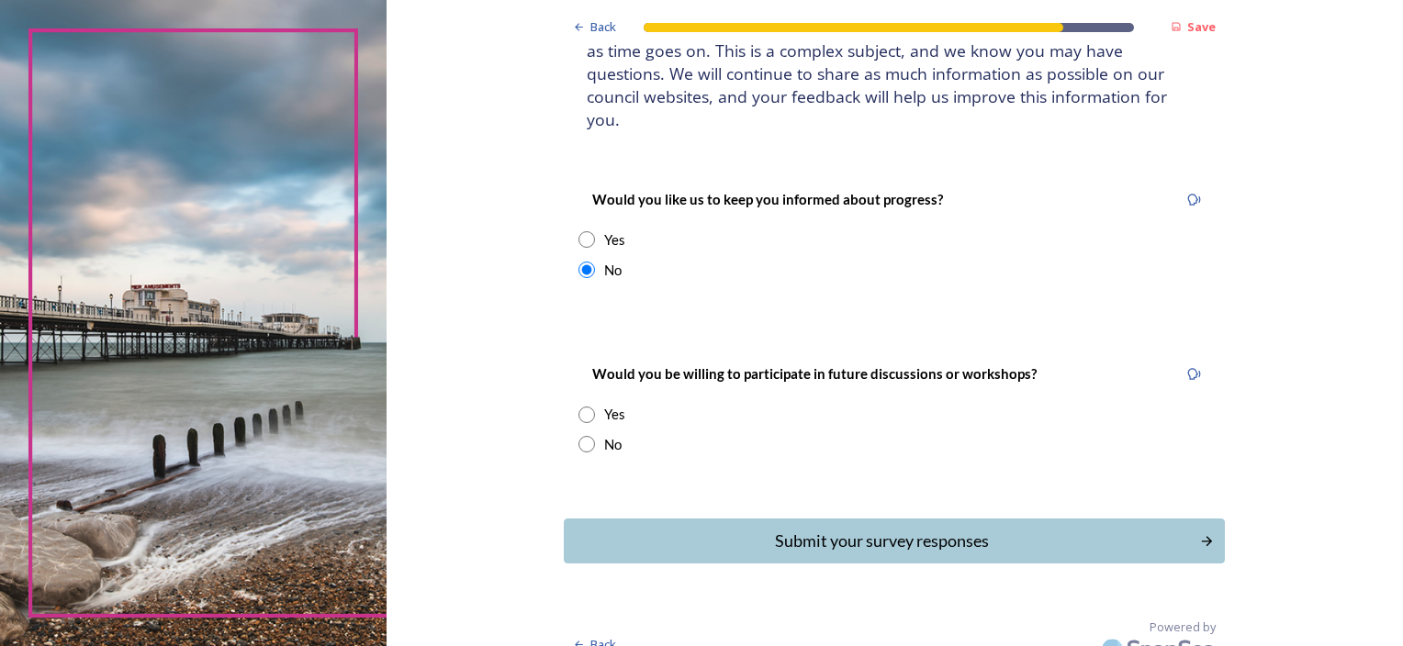
scroll to position [165, 0]
click at [584, 435] on input "radio" at bounding box center [586, 443] width 17 height 17
radio input "true"
click at [833, 528] on div "Submit your survey responses" at bounding box center [882, 540] width 622 height 25
